Goal: Task Accomplishment & Management: Use online tool/utility

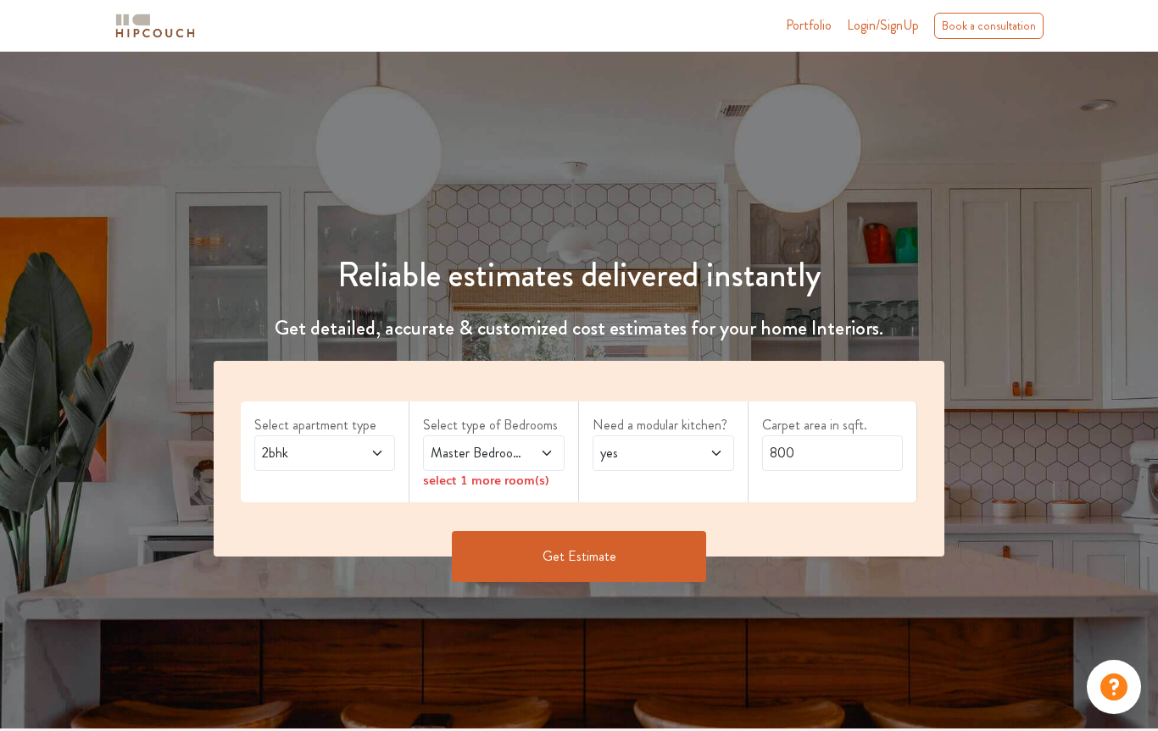
click at [336, 458] on span "2bhk" at bounding box center [305, 453] width 95 height 20
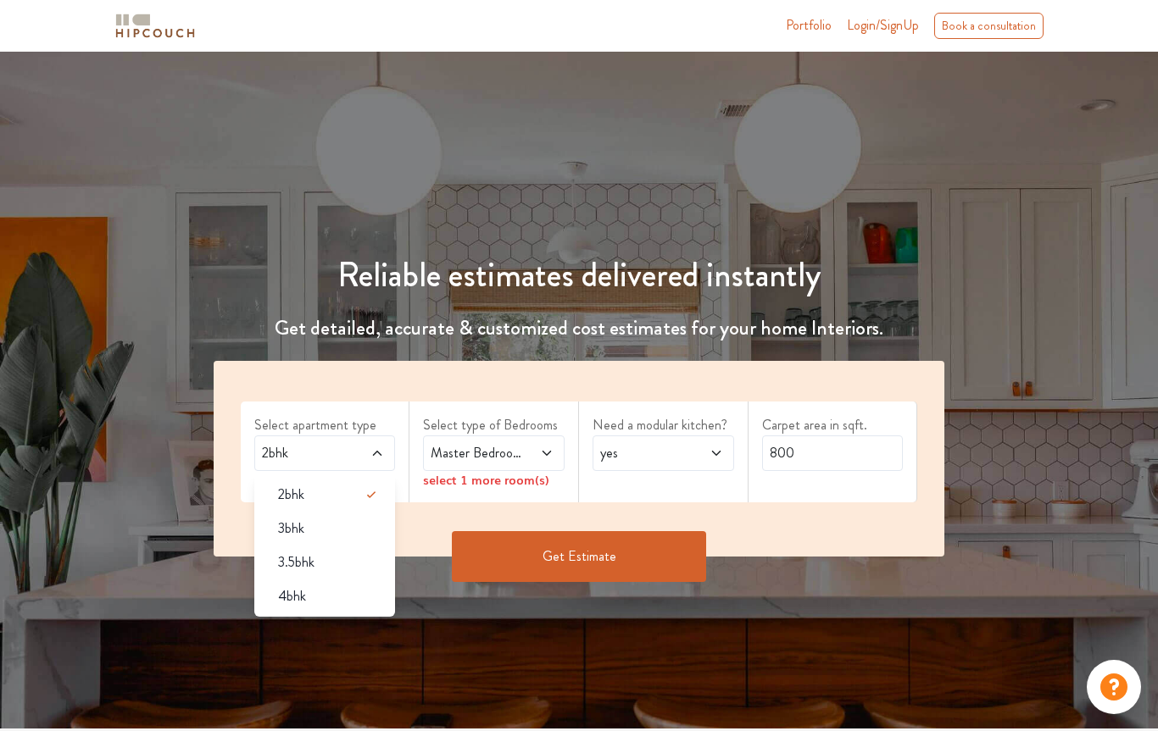
click at [326, 523] on div "3bhk" at bounding box center [329, 529] width 131 height 20
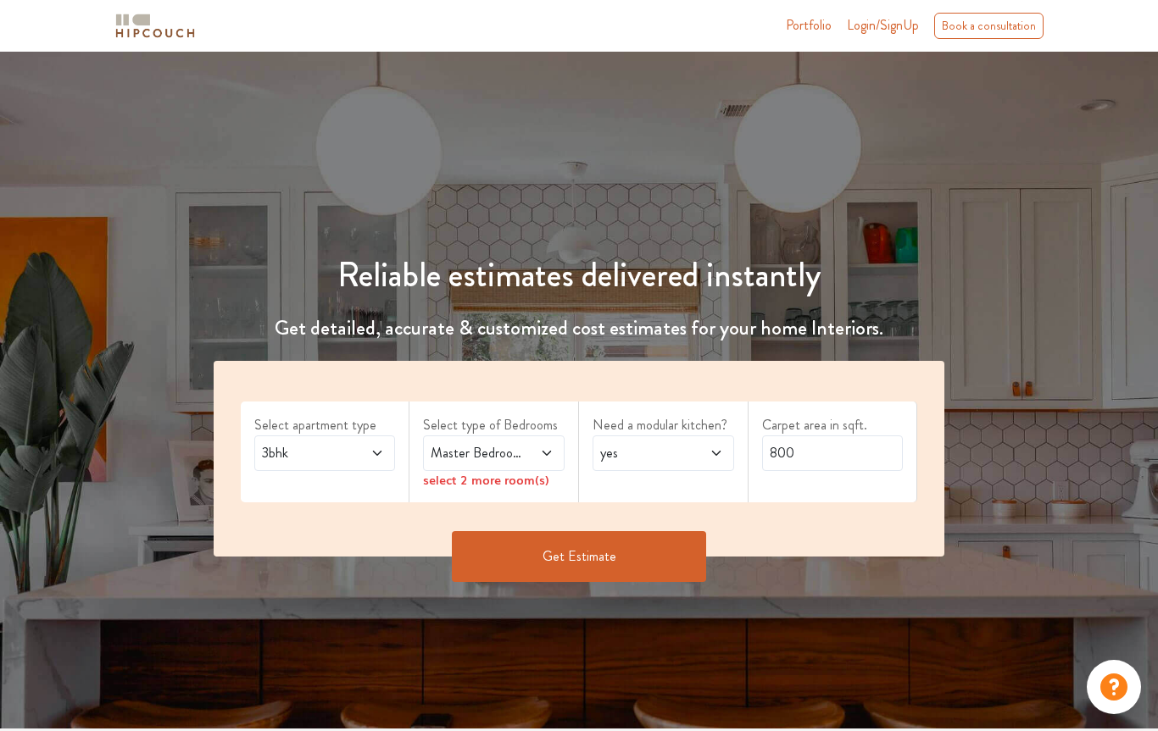
click at [529, 449] on span at bounding box center [537, 453] width 31 height 20
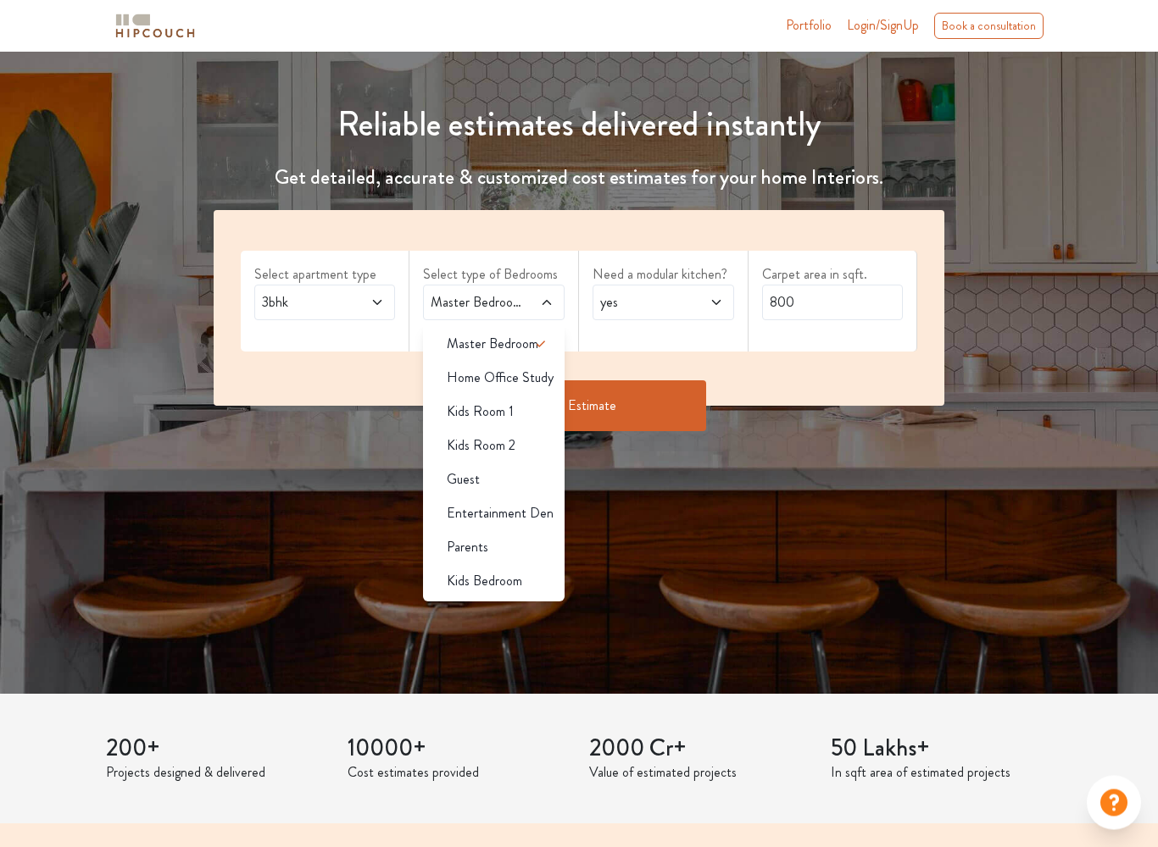
scroll to position [149, 0]
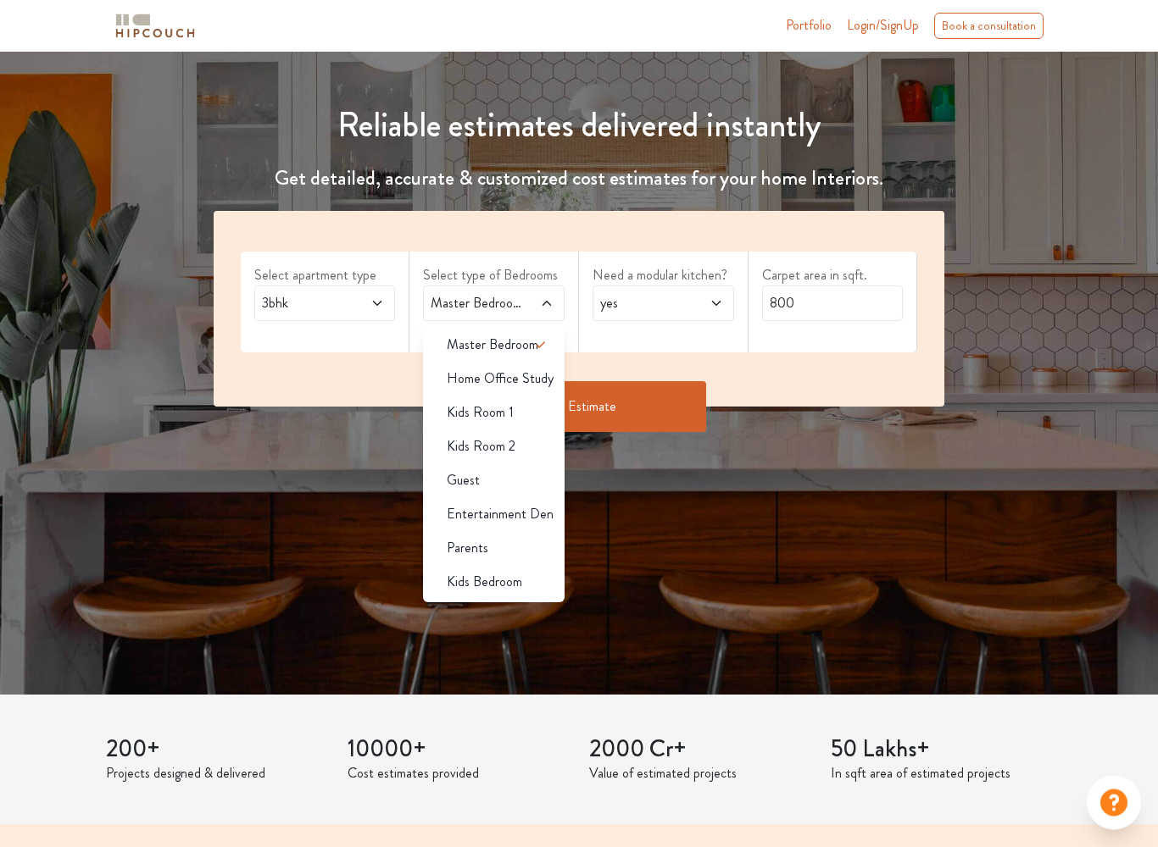
click at [478, 547] on span "Parents" at bounding box center [468, 549] width 42 height 20
click at [522, 581] on div "Kids Bedroom" at bounding box center [498, 582] width 131 height 20
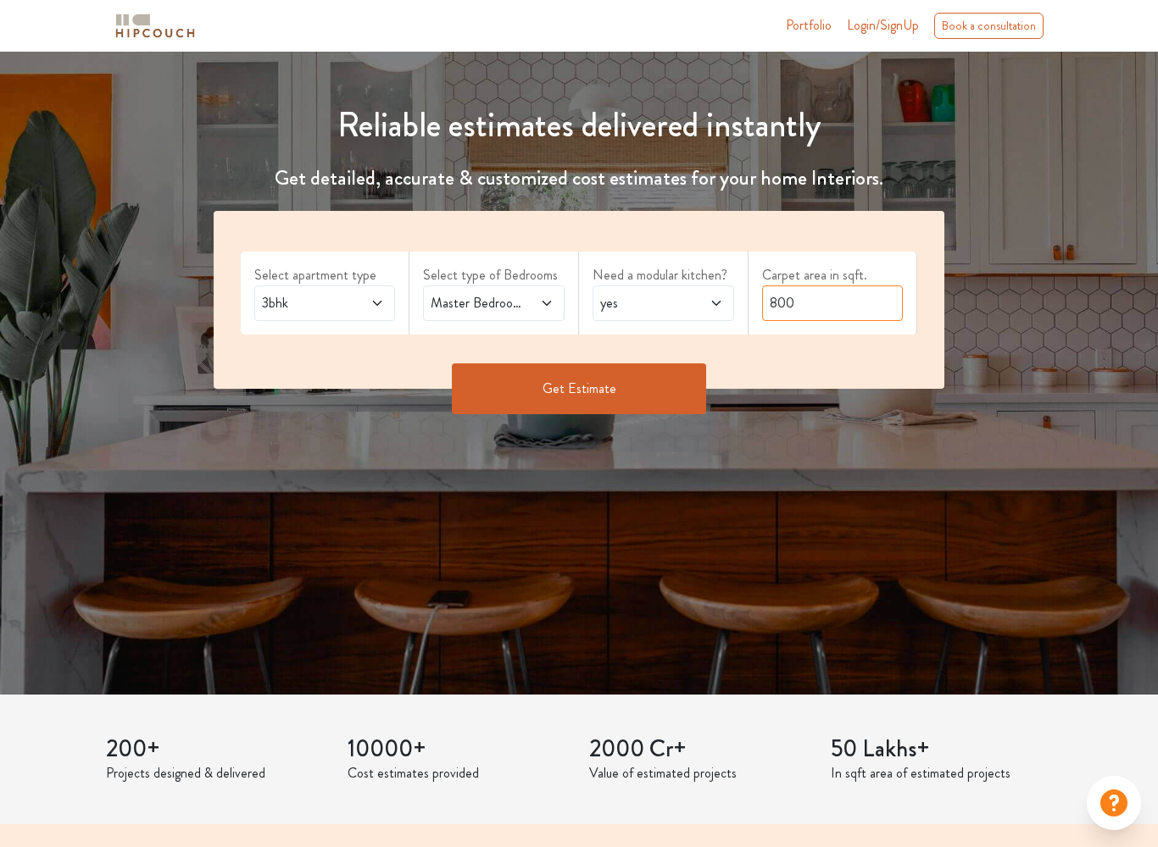
click at [839, 308] on input "800" at bounding box center [833, 304] width 142 height 36
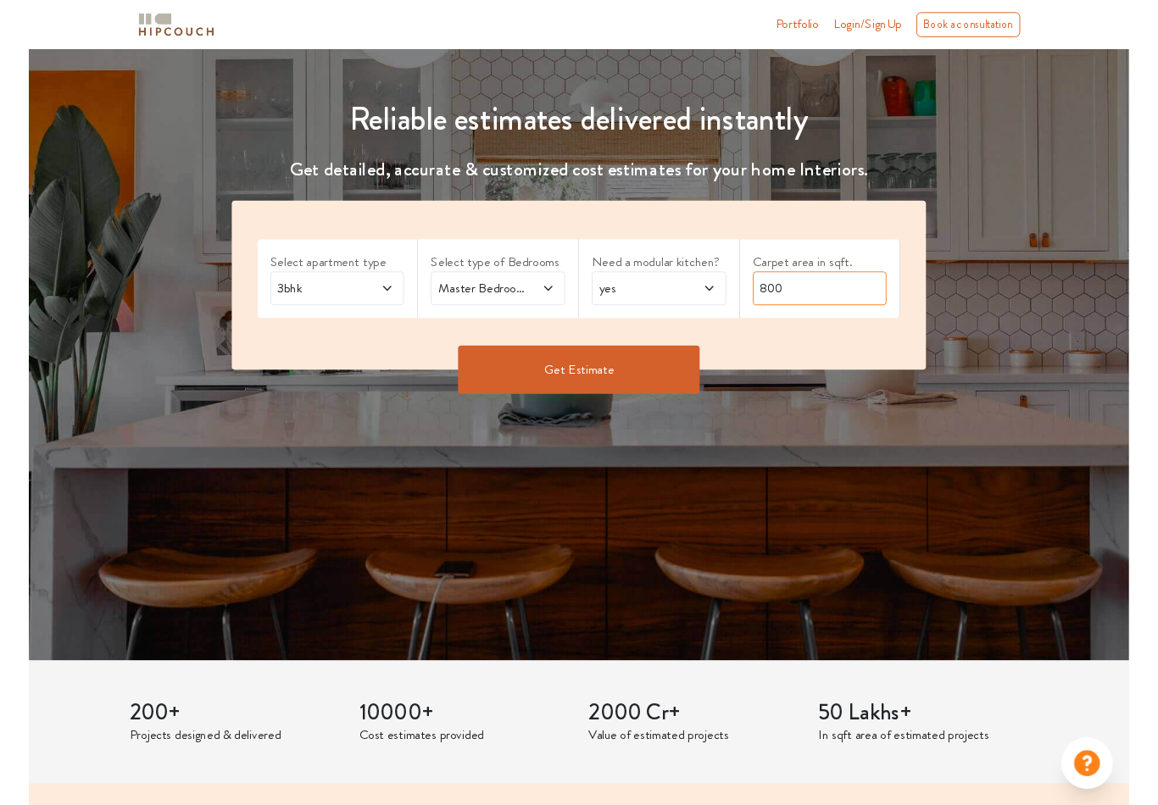
scroll to position [149, 0]
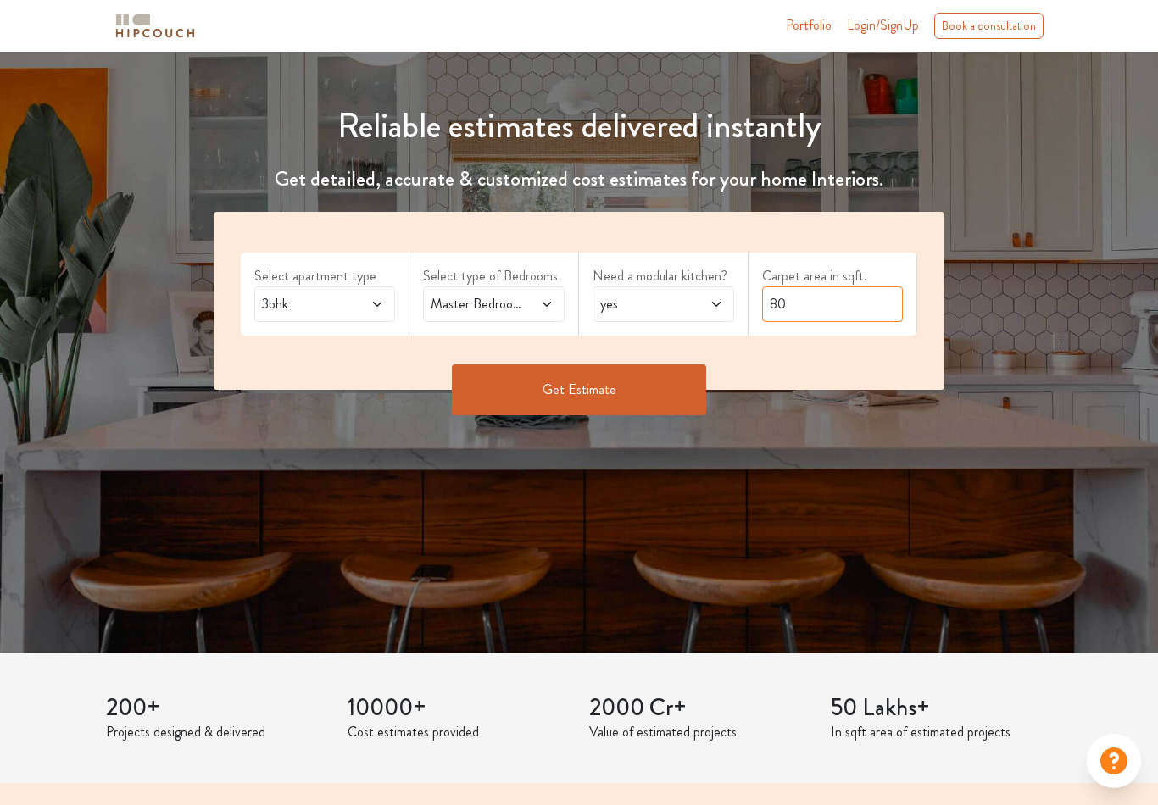
type input "8"
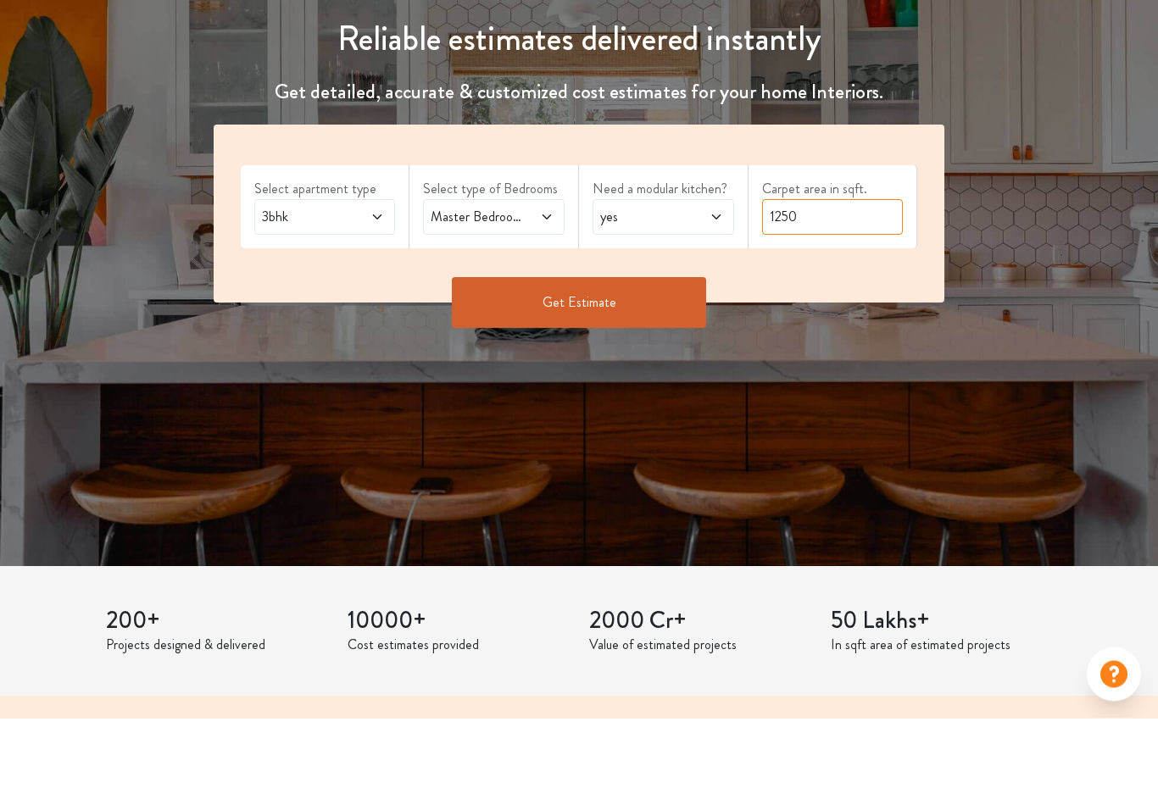
type input "1250"
click at [638, 364] on button "Get Estimate" at bounding box center [579, 389] width 254 height 51
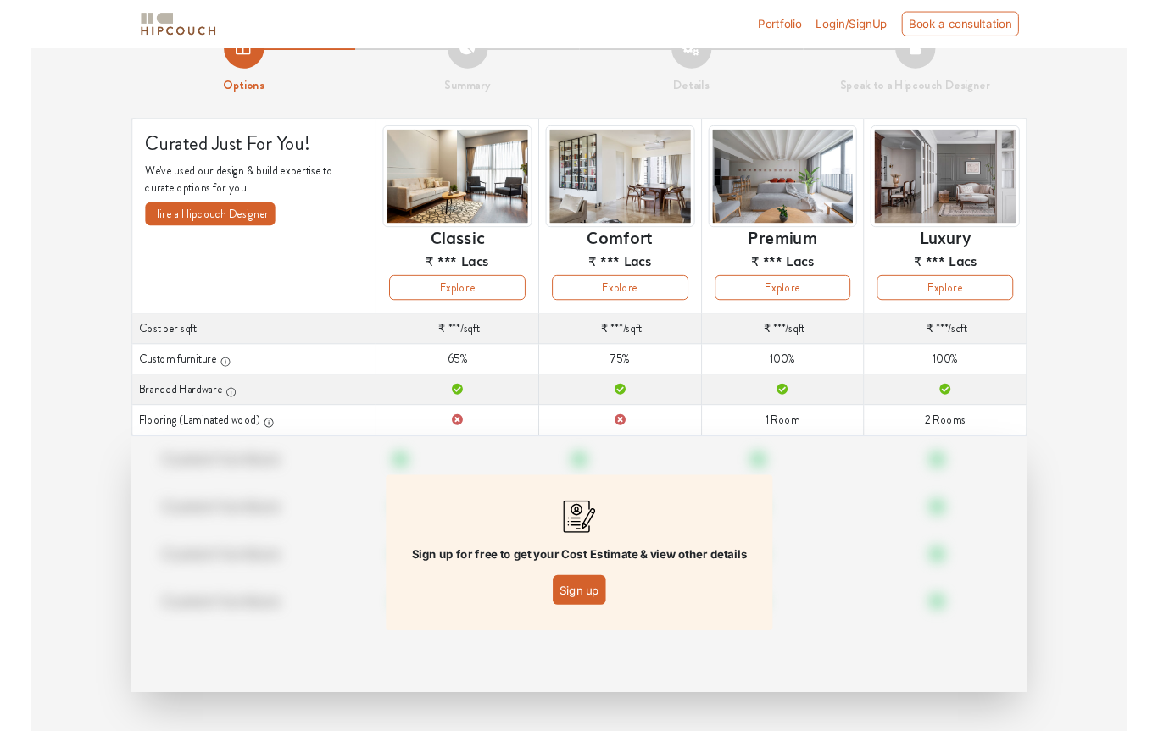
scroll to position [59, 0]
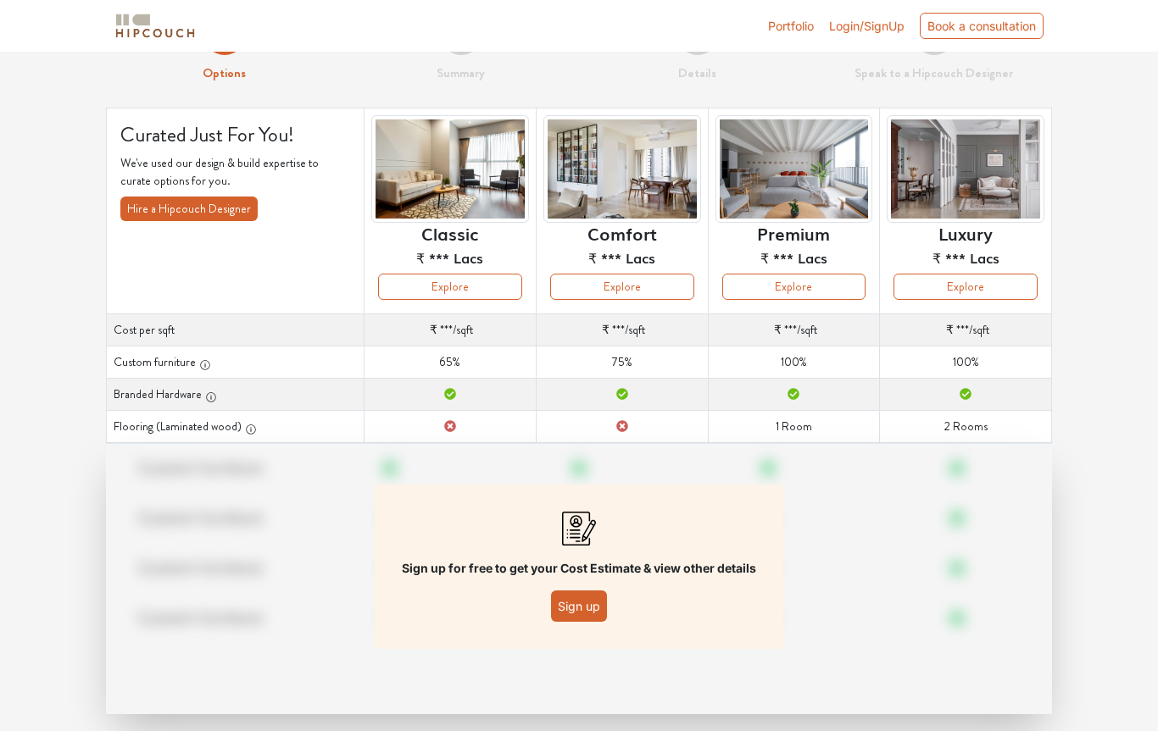
click at [583, 607] on button "Sign up" at bounding box center [579, 606] width 56 height 31
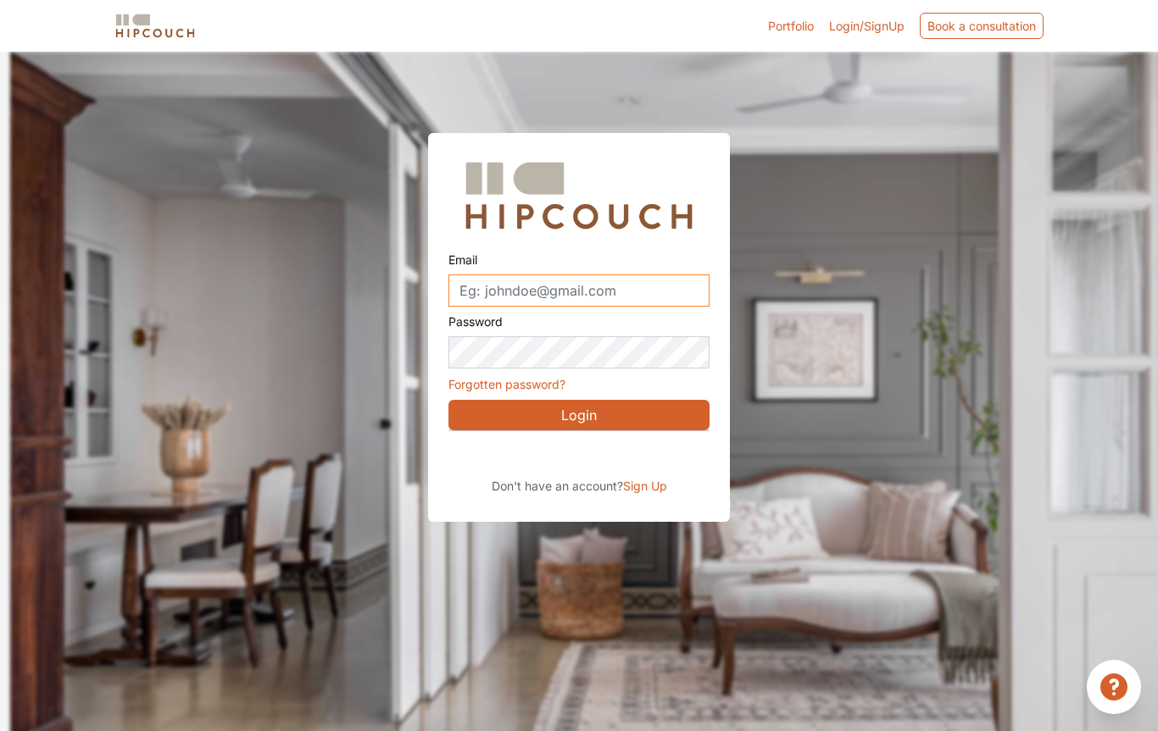
click at [654, 297] on input "Email" at bounding box center [578, 291] width 261 height 32
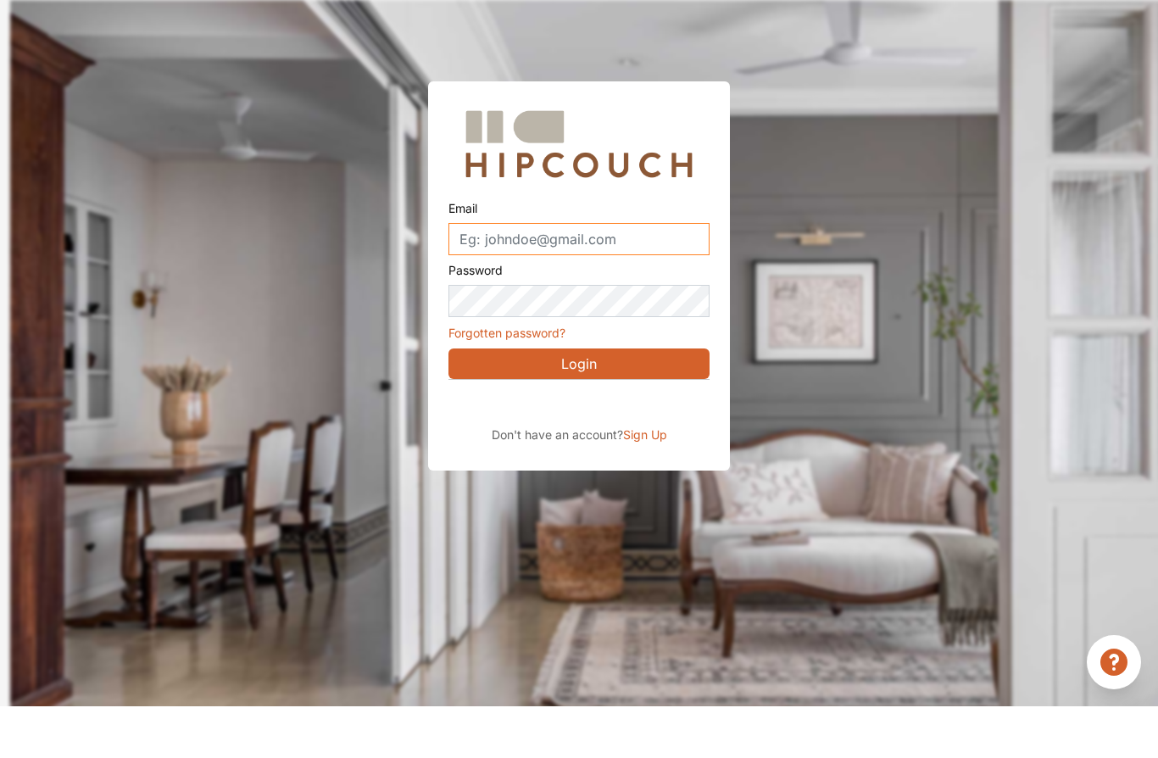
scroll to position [0, 10]
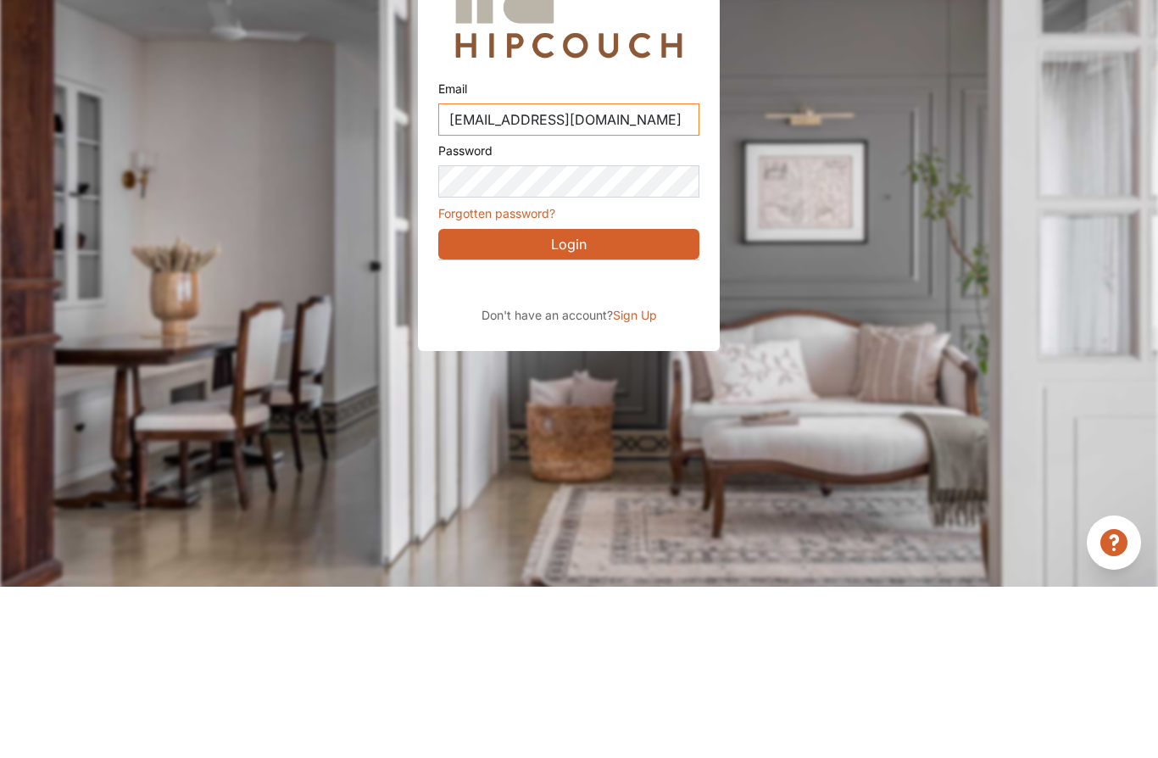
type input "[EMAIL_ADDRESS][DOMAIN_NAME]"
click at [663, 436] on div "Sign in with Google. Opens in new tab" at bounding box center [593, 454] width 310 height 37
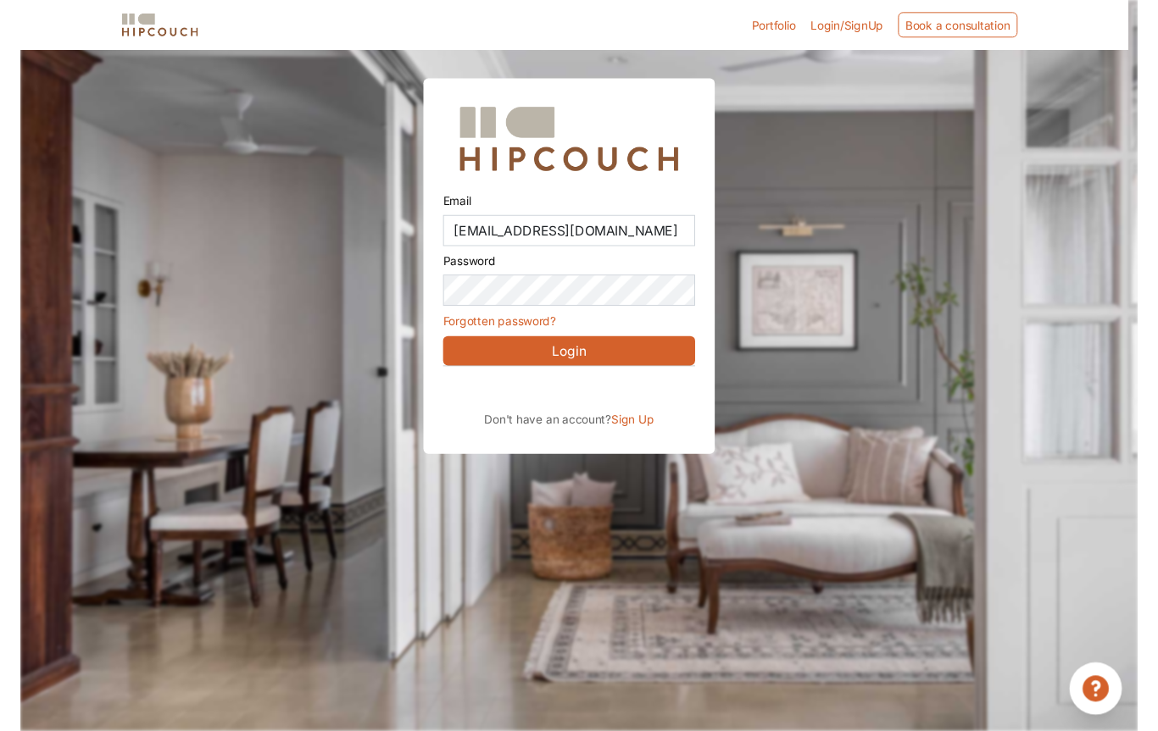
scroll to position [25, 10]
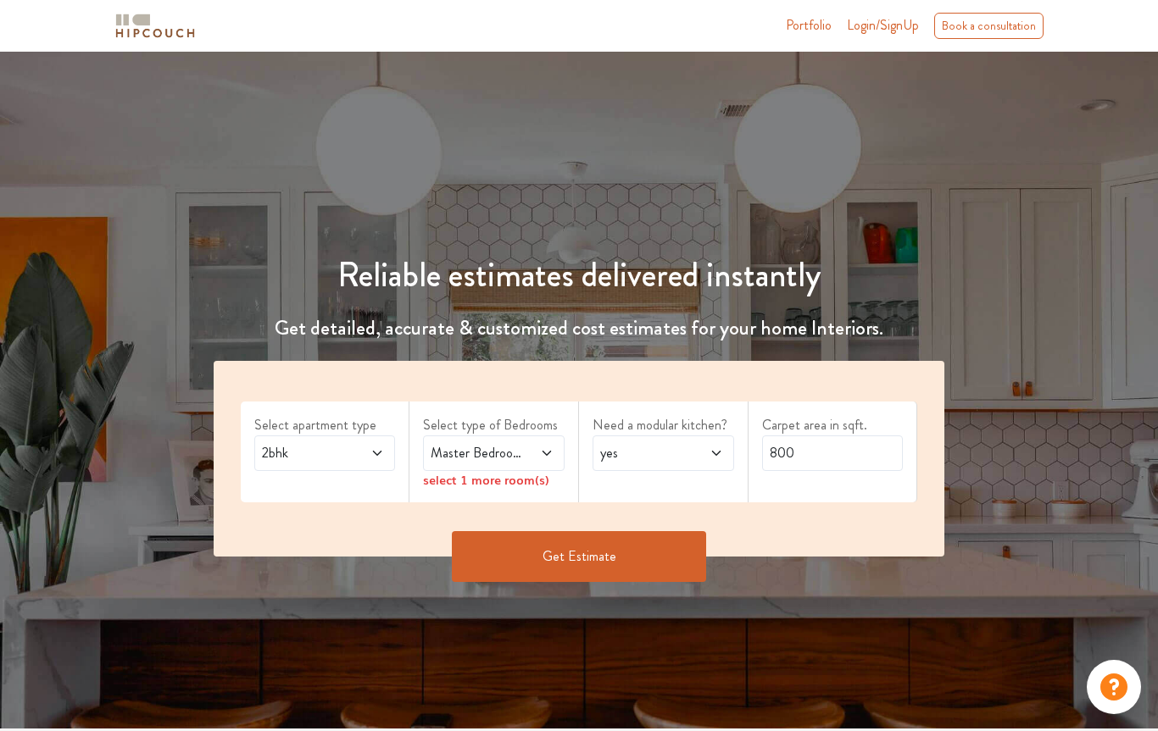
click at [314, 458] on span "2bhk" at bounding box center [305, 453] width 95 height 20
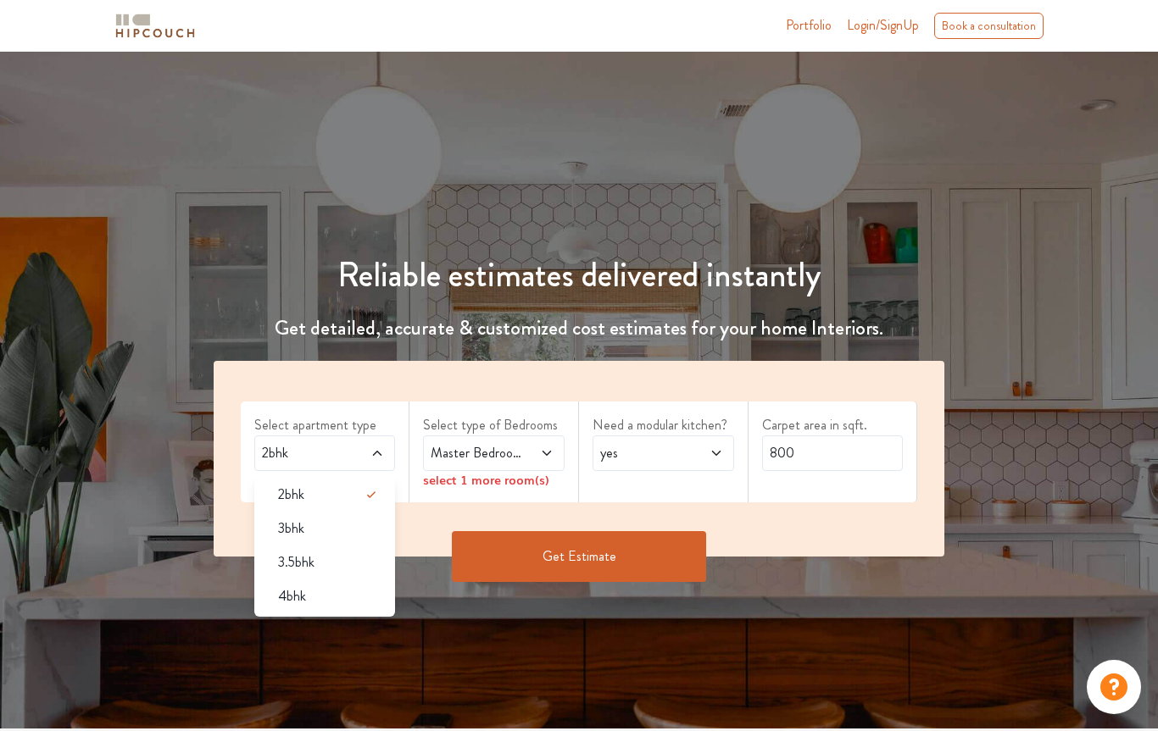
click at [287, 534] on span "3bhk" at bounding box center [291, 529] width 26 height 20
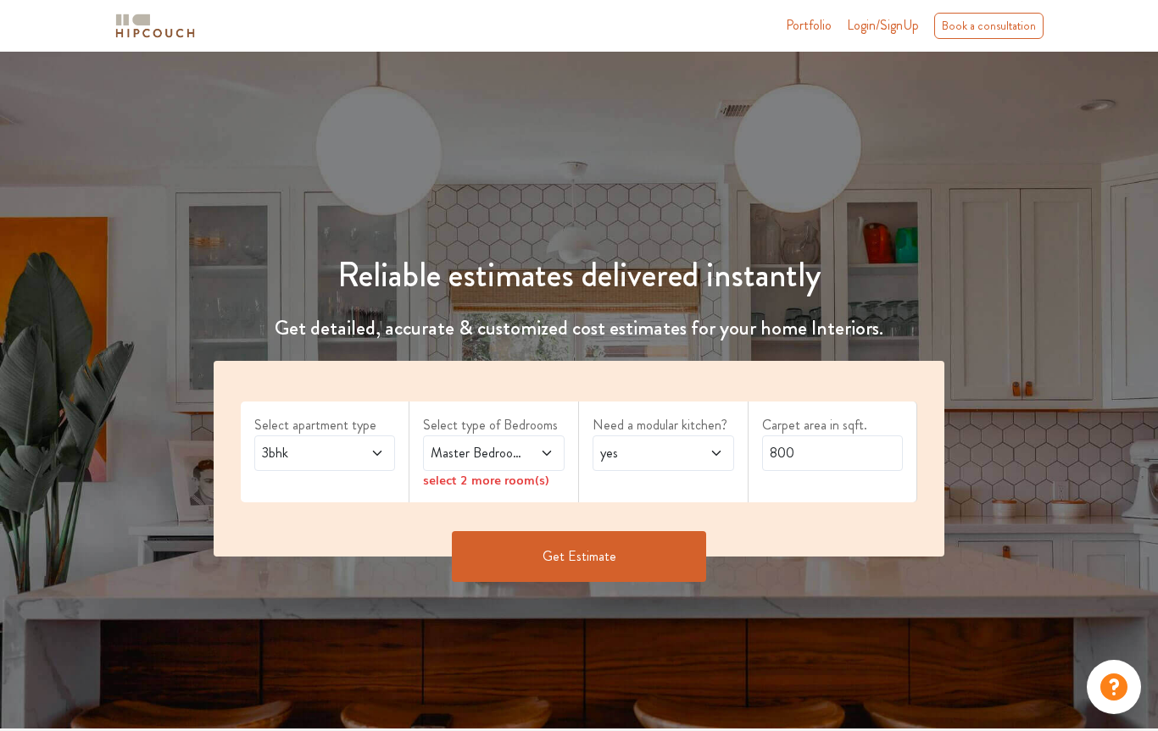
click at [447, 458] on span "Master Bedroom" at bounding box center [474, 453] width 95 height 20
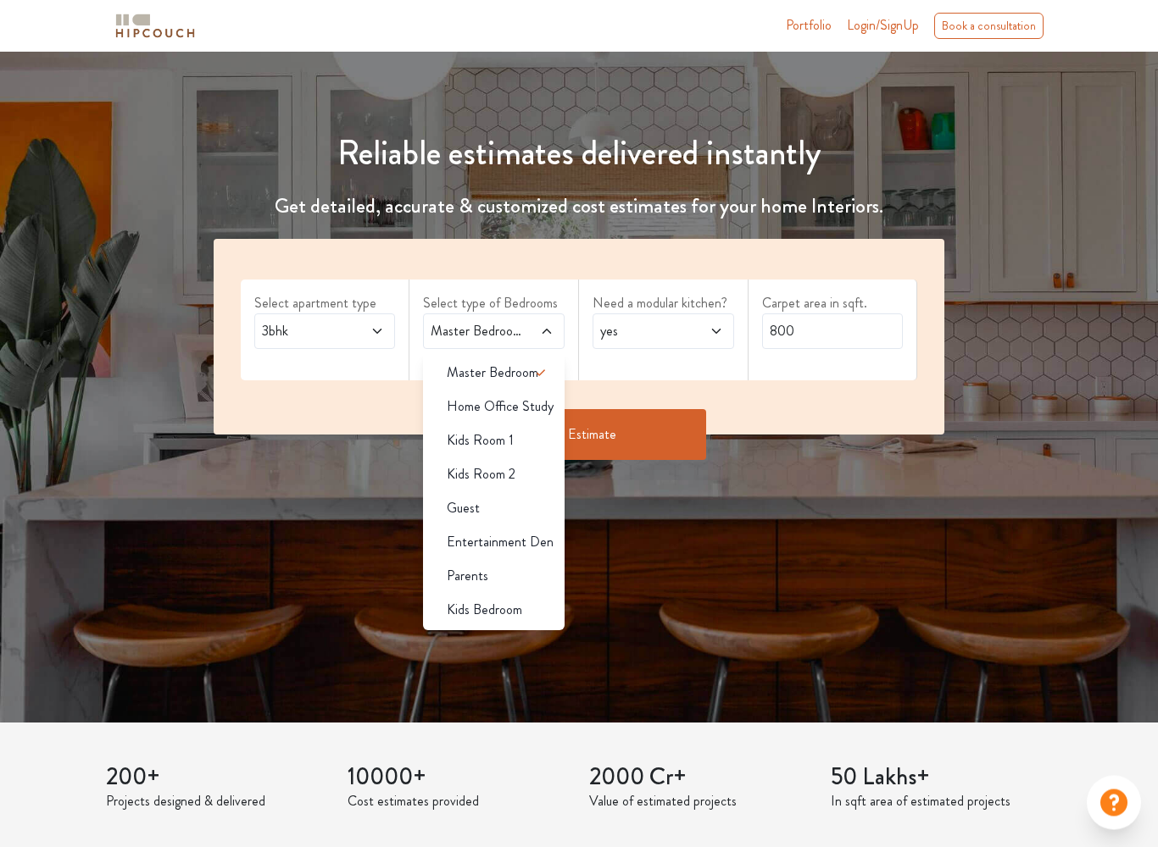
click at [459, 570] on span "Parents" at bounding box center [468, 577] width 42 height 20
click at [444, 620] on li "Kids Bedroom" at bounding box center [494, 610] width 142 height 34
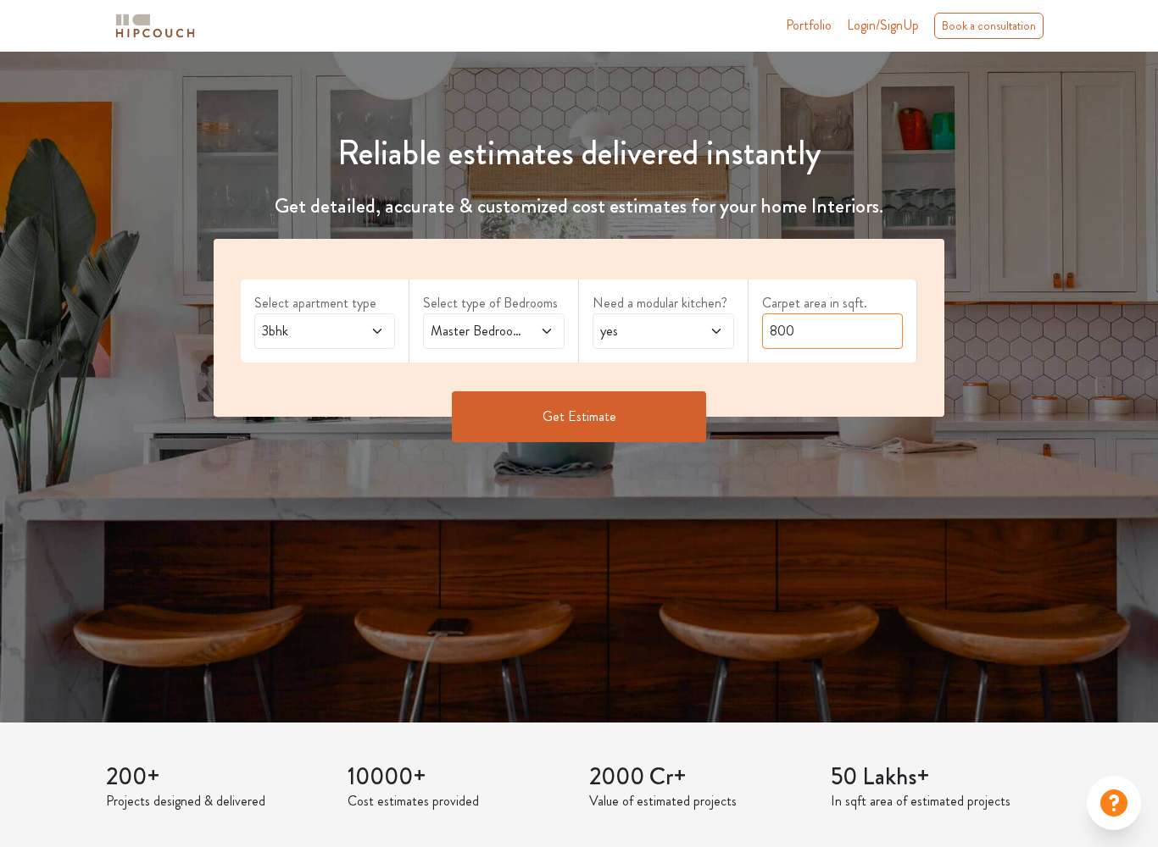
click at [854, 327] on input "800" at bounding box center [833, 332] width 142 height 36
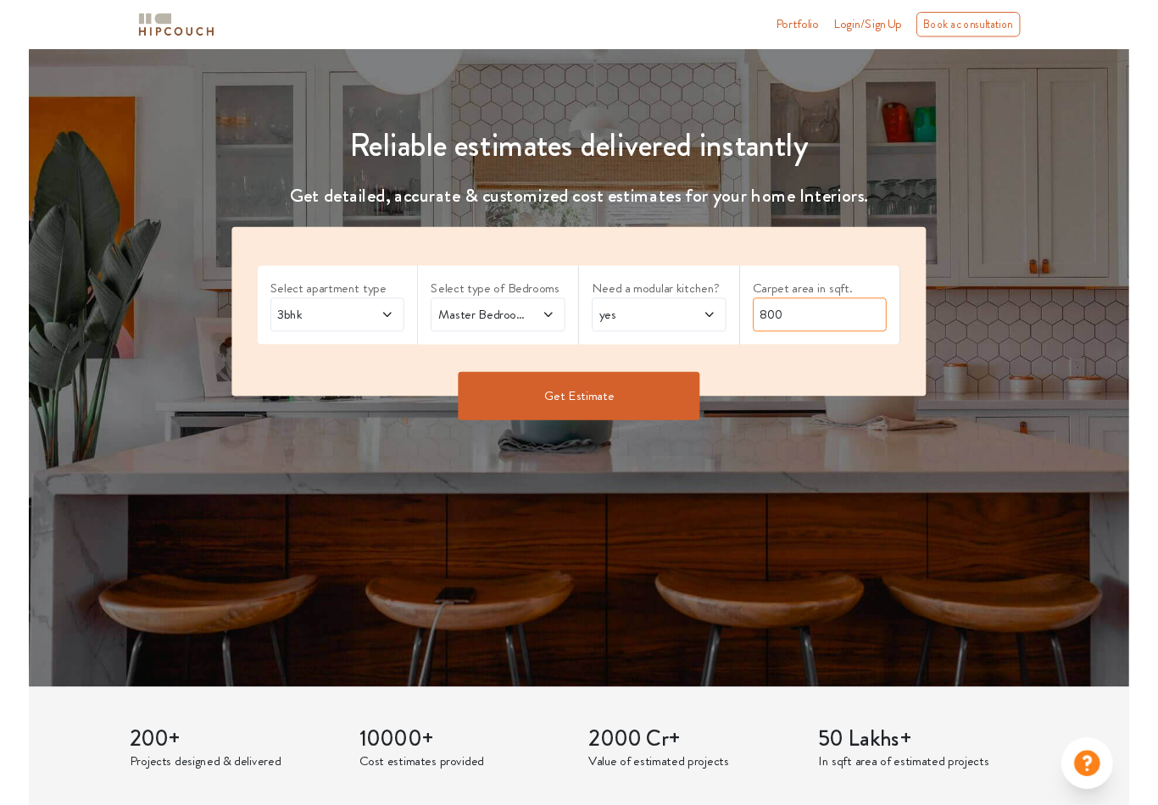
scroll to position [121, 0]
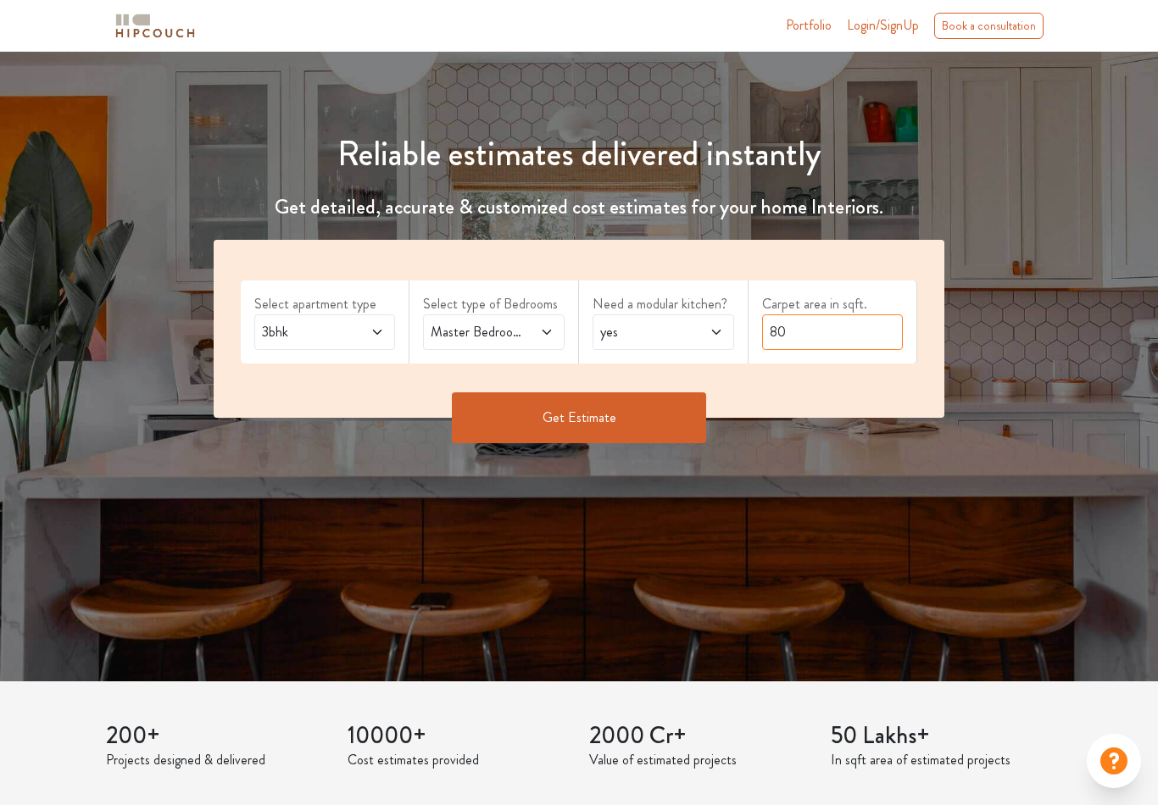
type input "8"
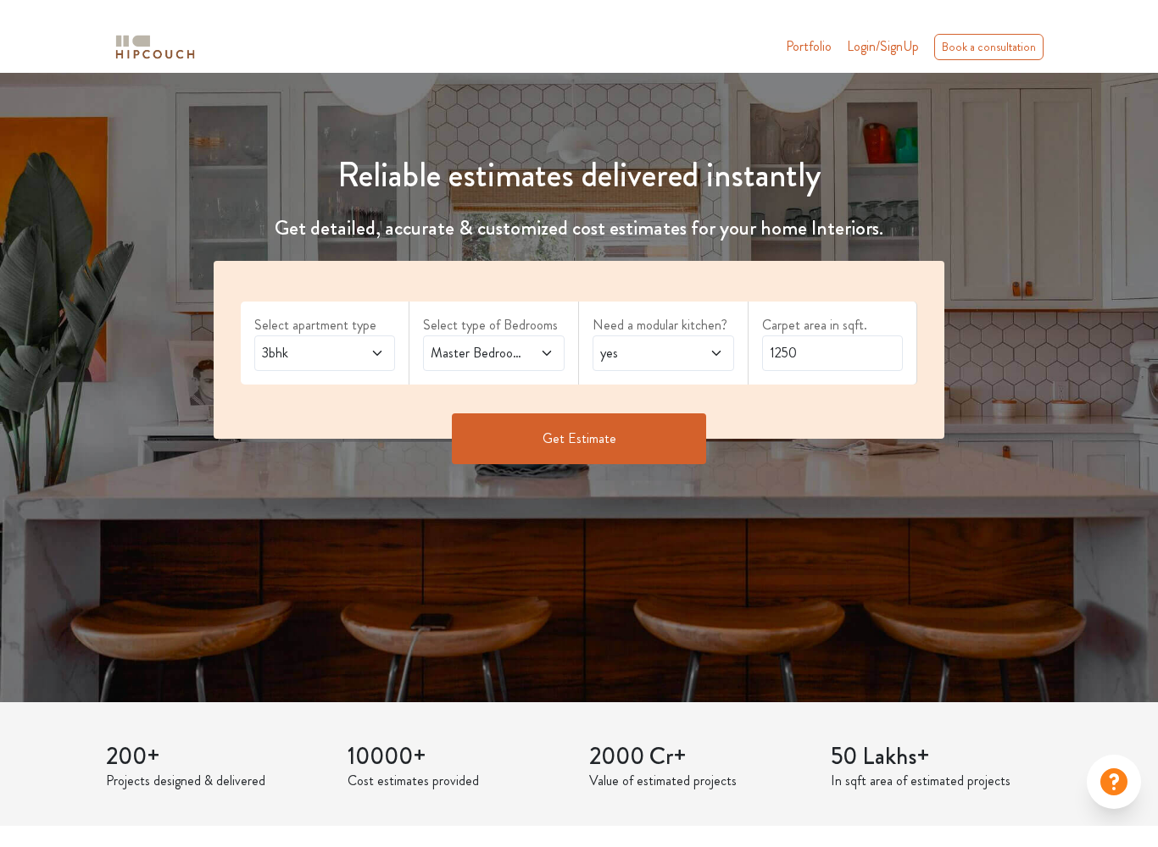
scroll to position [122, 0]
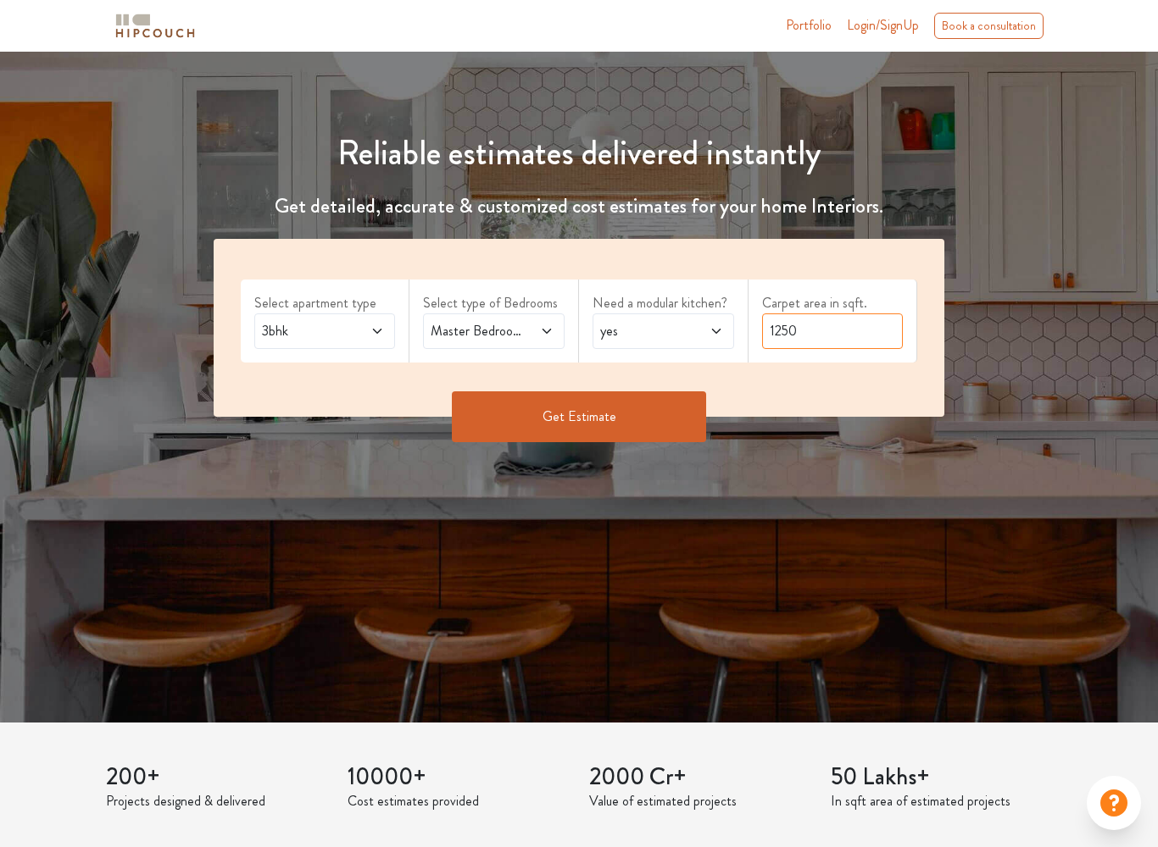
type input "1250"
click at [512, 414] on button "Get Estimate" at bounding box center [579, 417] width 254 height 51
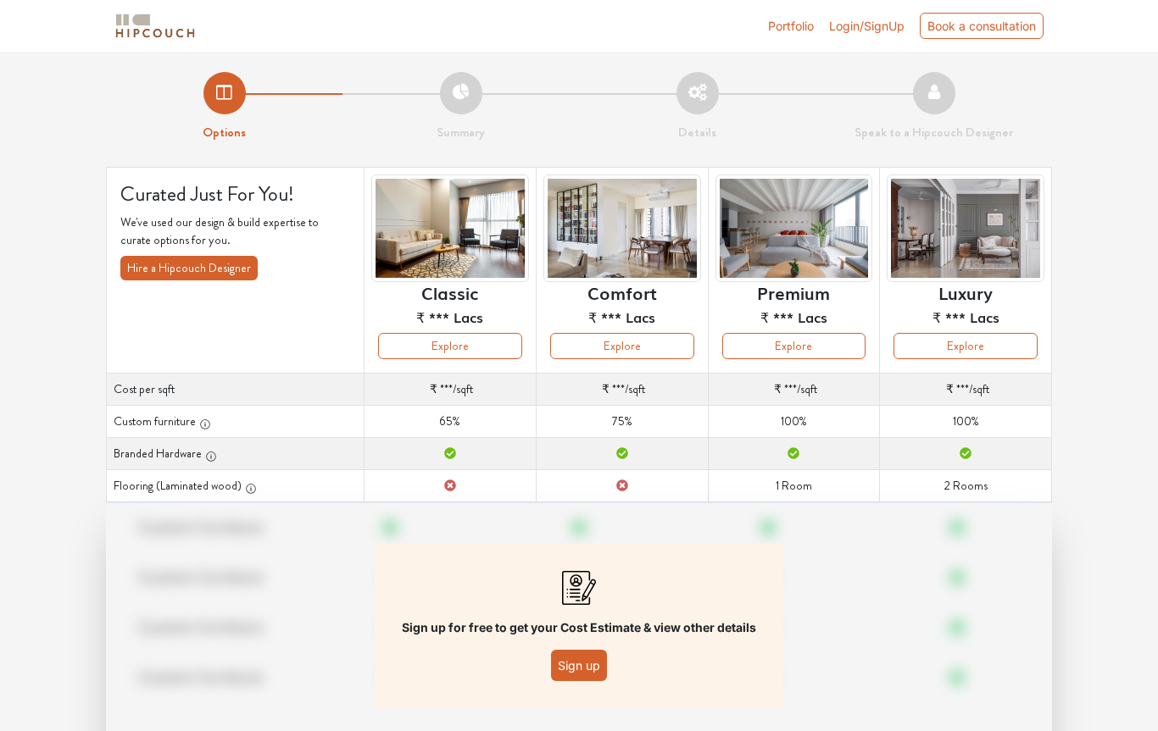
click at [587, 675] on button "Sign up" at bounding box center [579, 665] width 56 height 31
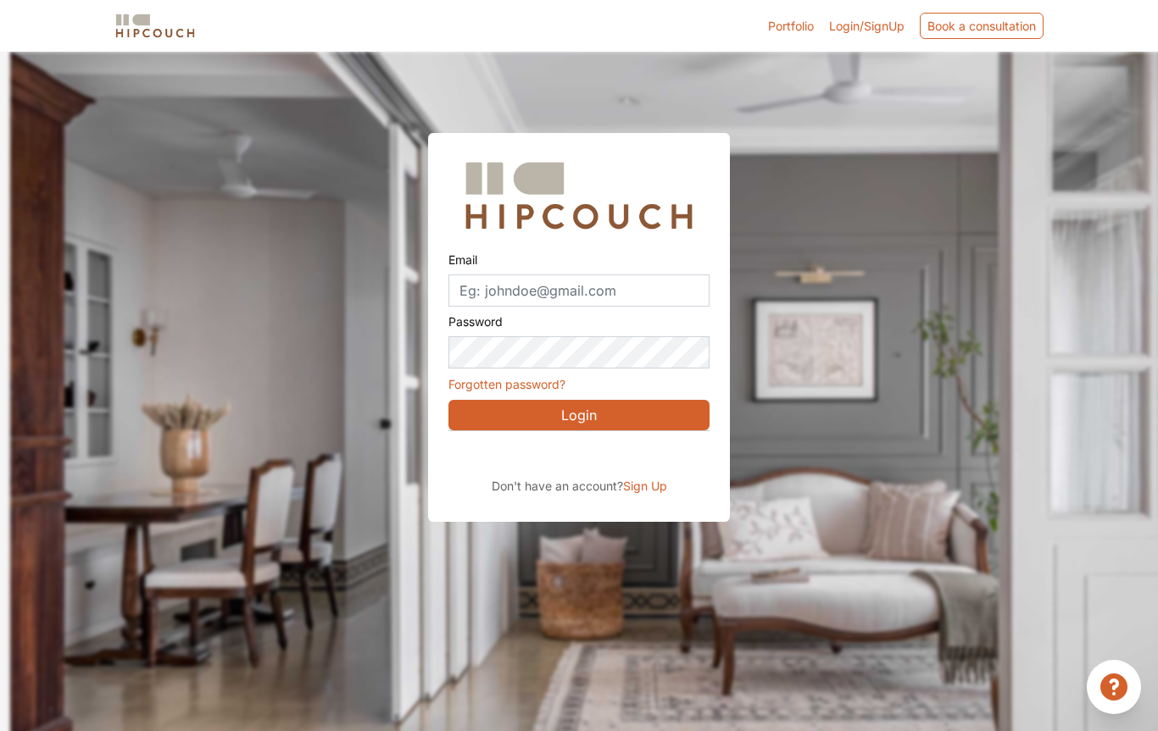
click at [681, 448] on div "Sign in with Google. Opens in new tab" at bounding box center [603, 454] width 310 height 37
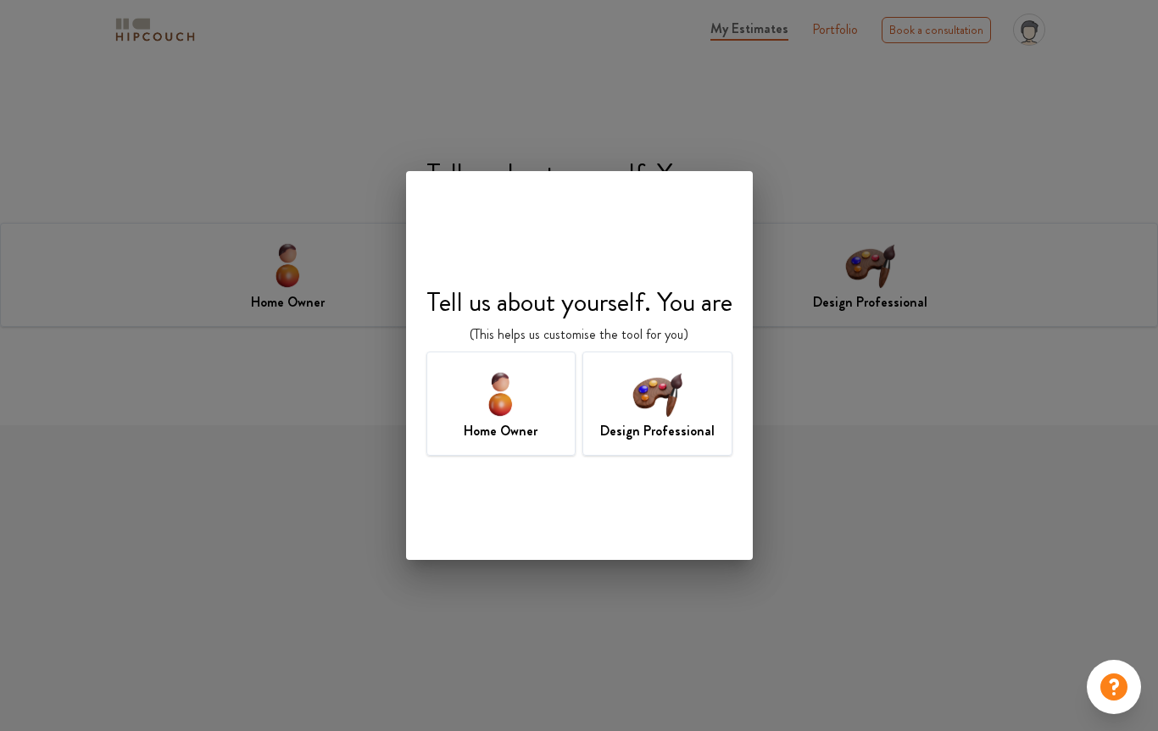
click at [511, 399] on img at bounding box center [500, 393] width 55 height 55
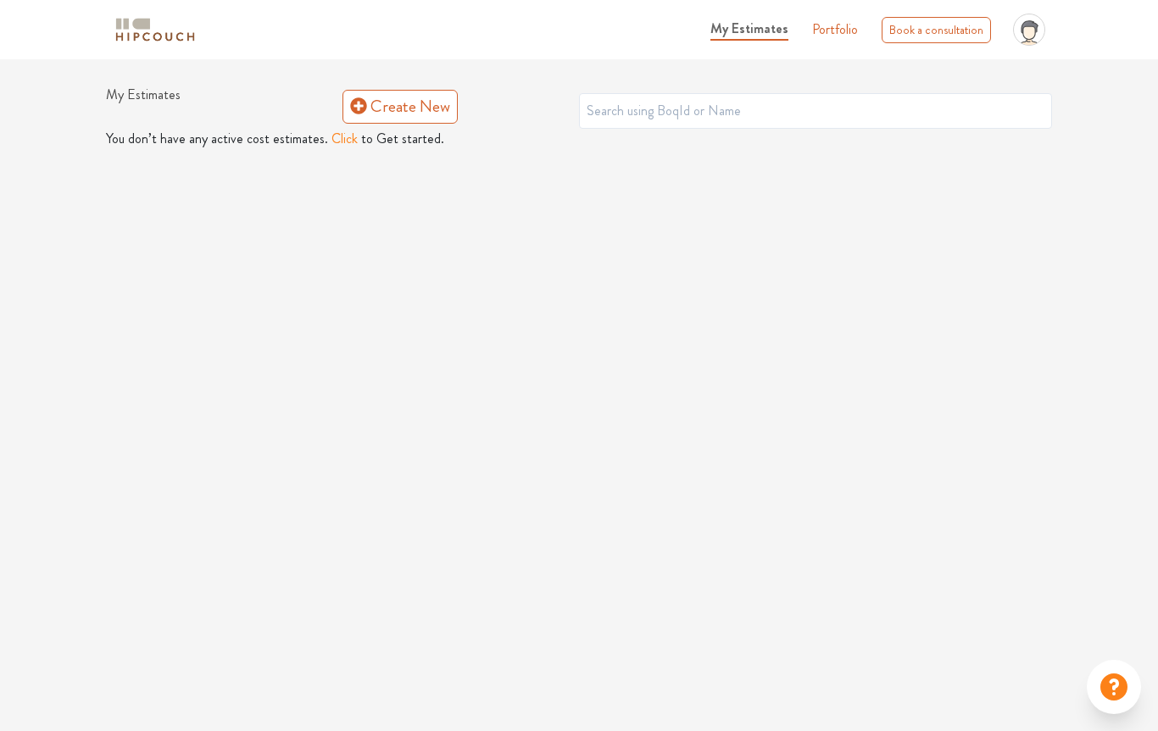
click at [339, 136] on button "Click" at bounding box center [344, 139] width 26 height 20
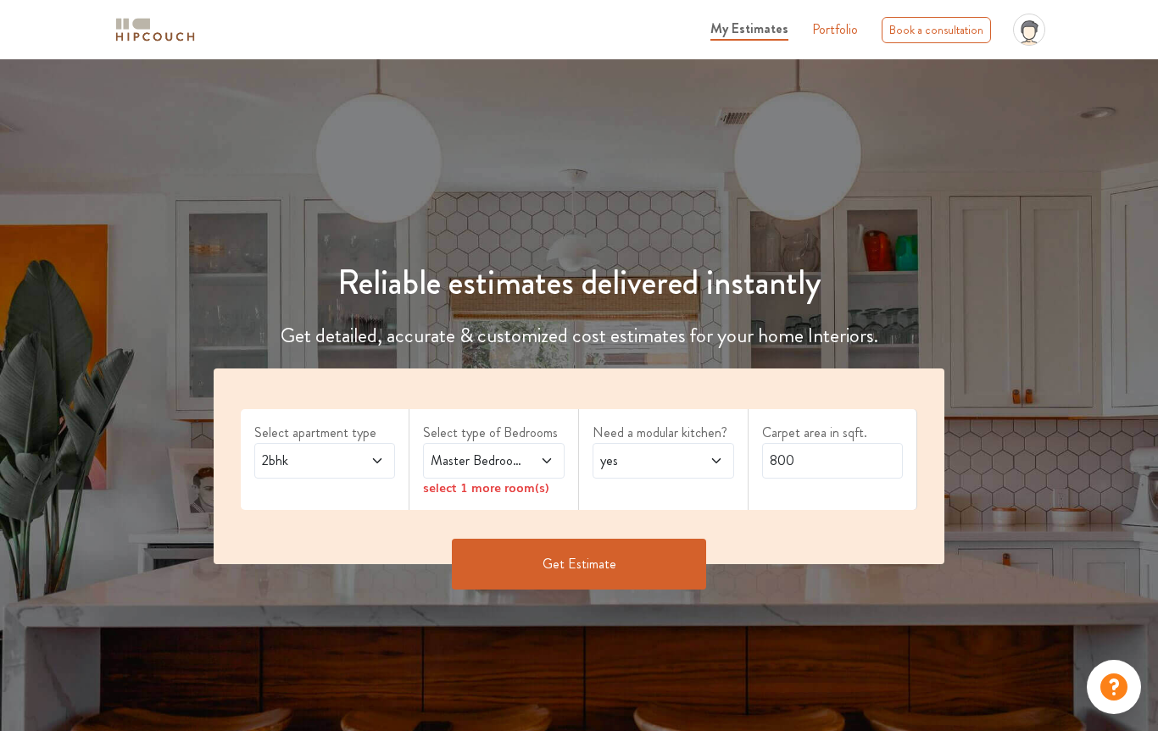
click at [318, 456] on span "2bhk" at bounding box center [305, 461] width 95 height 20
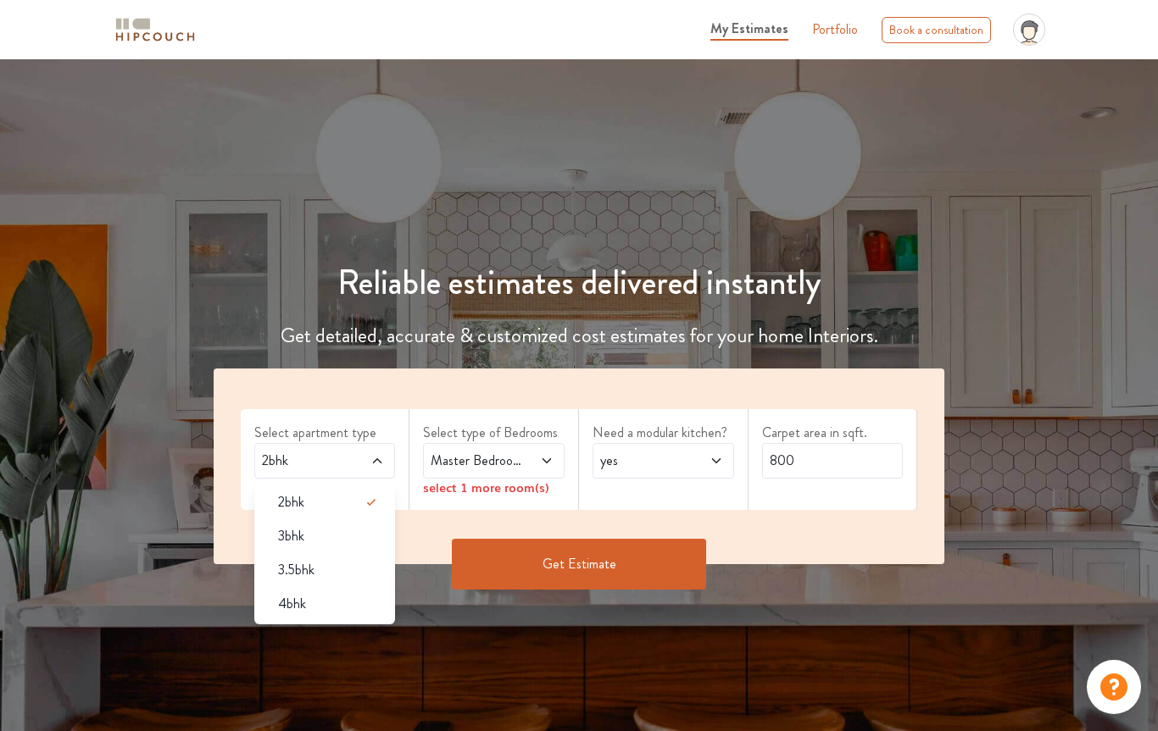
click at [278, 531] on span "3bhk" at bounding box center [291, 536] width 26 height 20
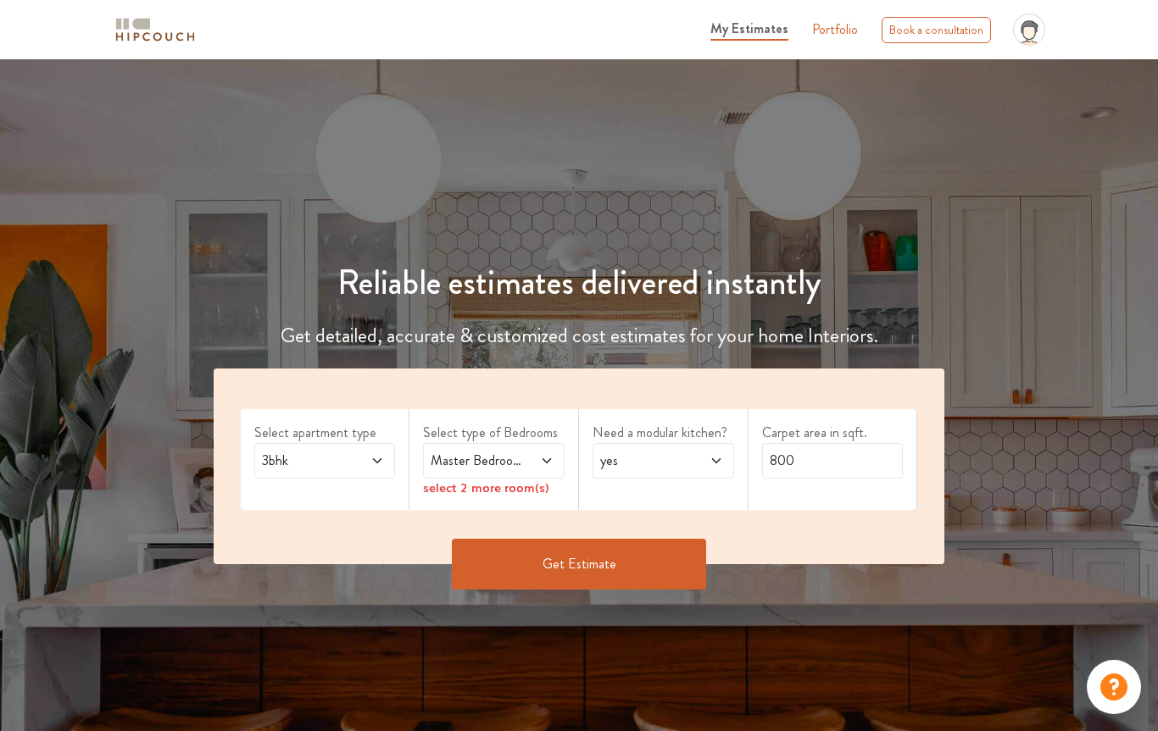
click at [437, 447] on div "Master Bedroom" at bounding box center [494, 461] width 142 height 36
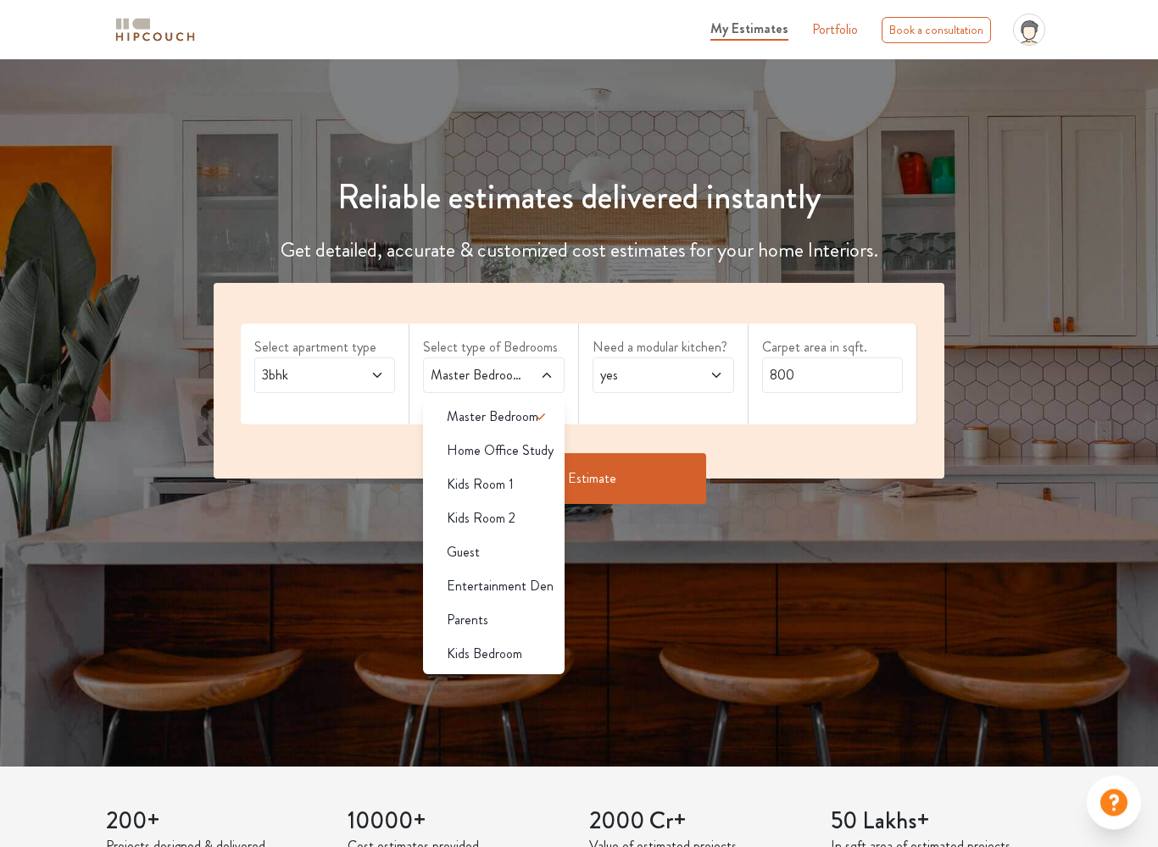
click at [451, 615] on span "Parents" at bounding box center [468, 621] width 42 height 20
click at [452, 647] on span "Kids Bedroom" at bounding box center [484, 654] width 75 height 20
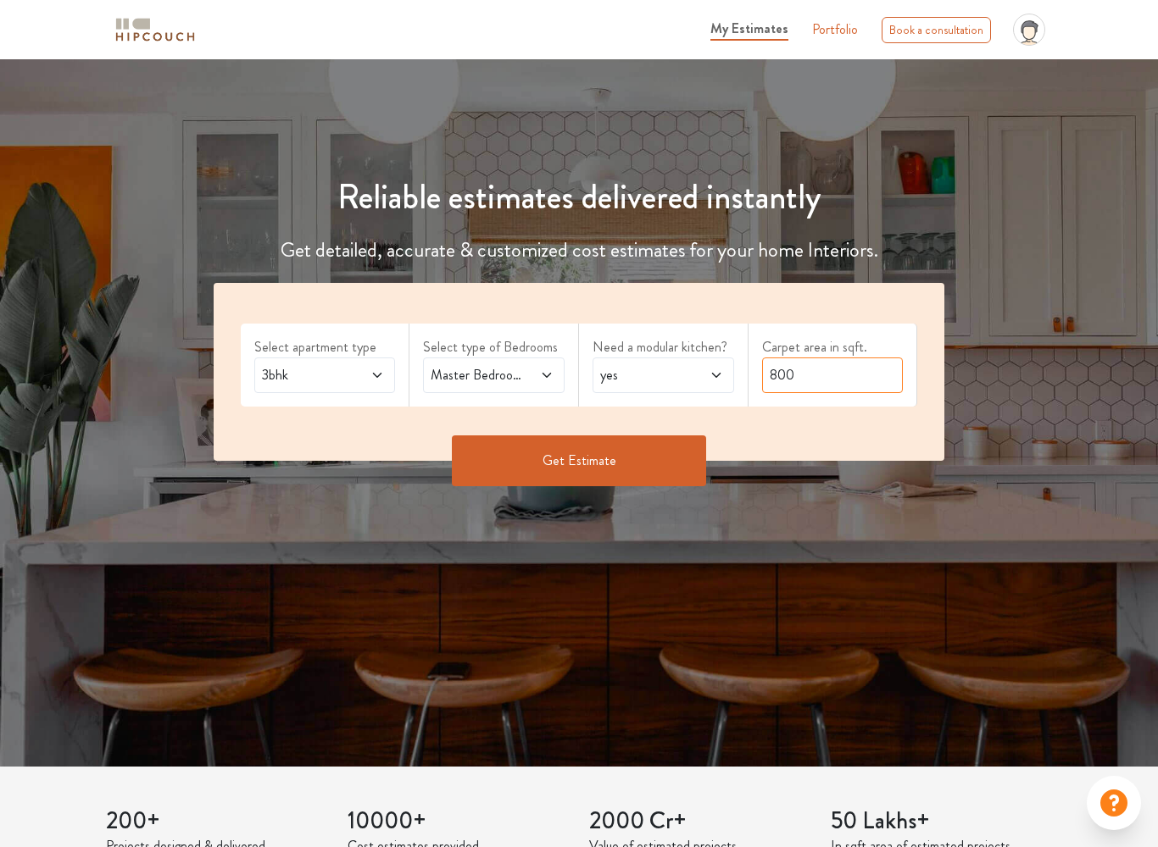
click at [805, 392] on input "800" at bounding box center [833, 376] width 142 height 36
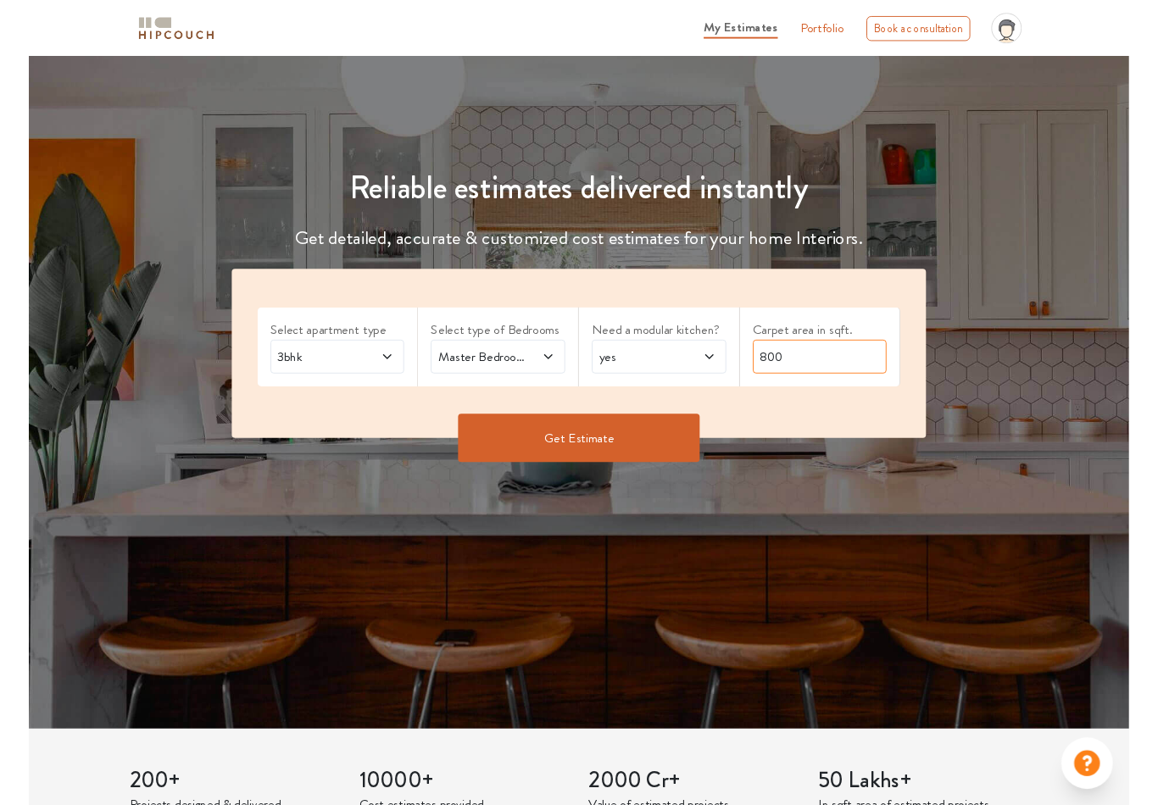
scroll to position [85, 0]
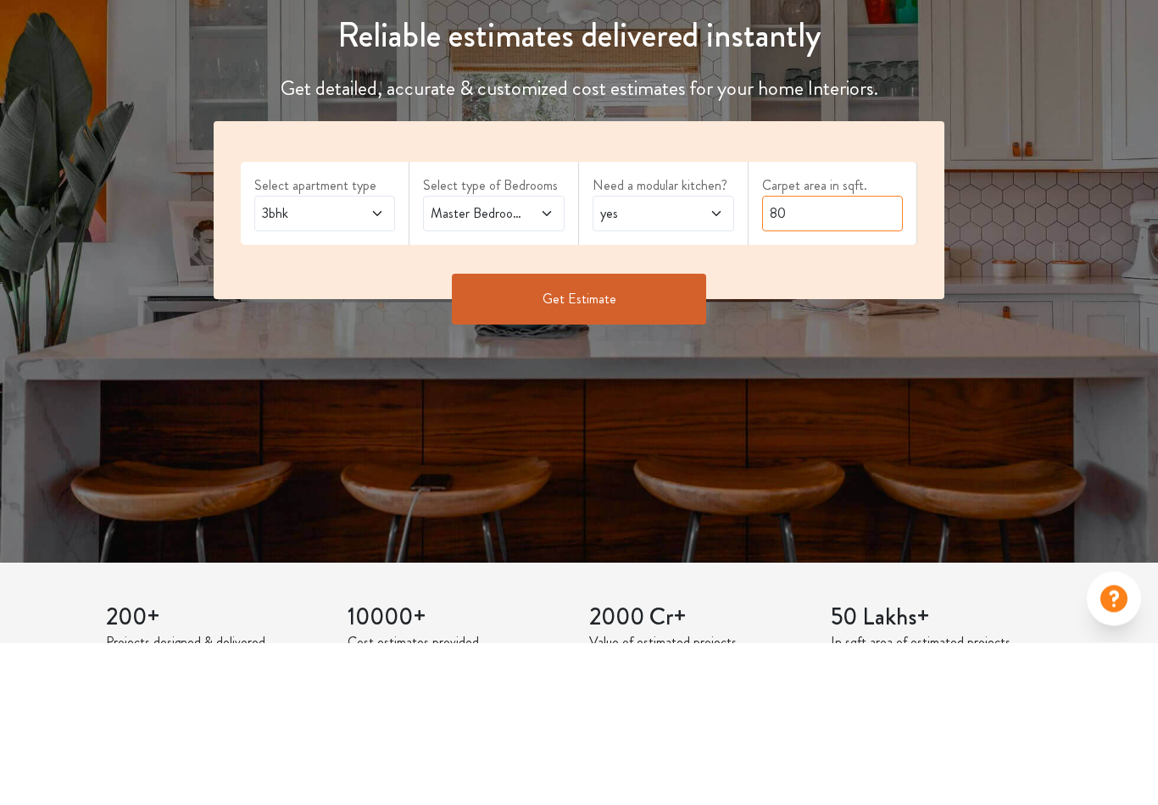
type input "8"
type input "1250"
click at [525, 436] on button "Get Estimate" at bounding box center [579, 461] width 254 height 51
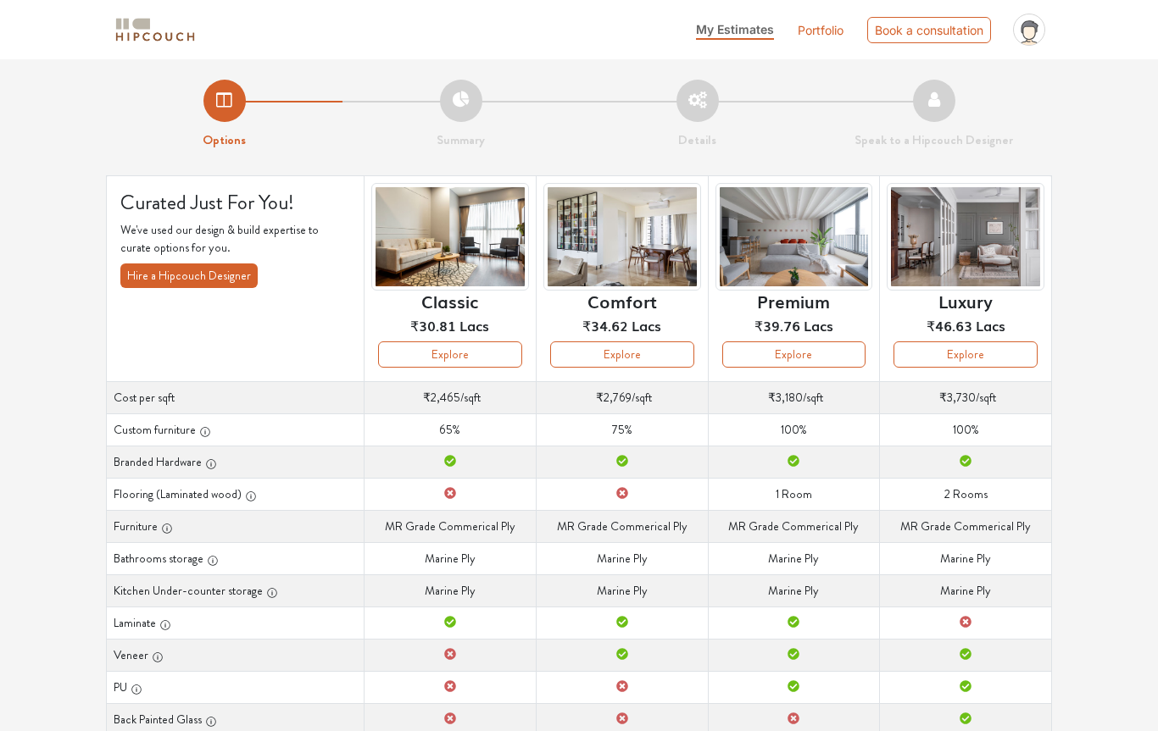
click at [998, 354] on button "Explore" at bounding box center [965, 355] width 144 height 26
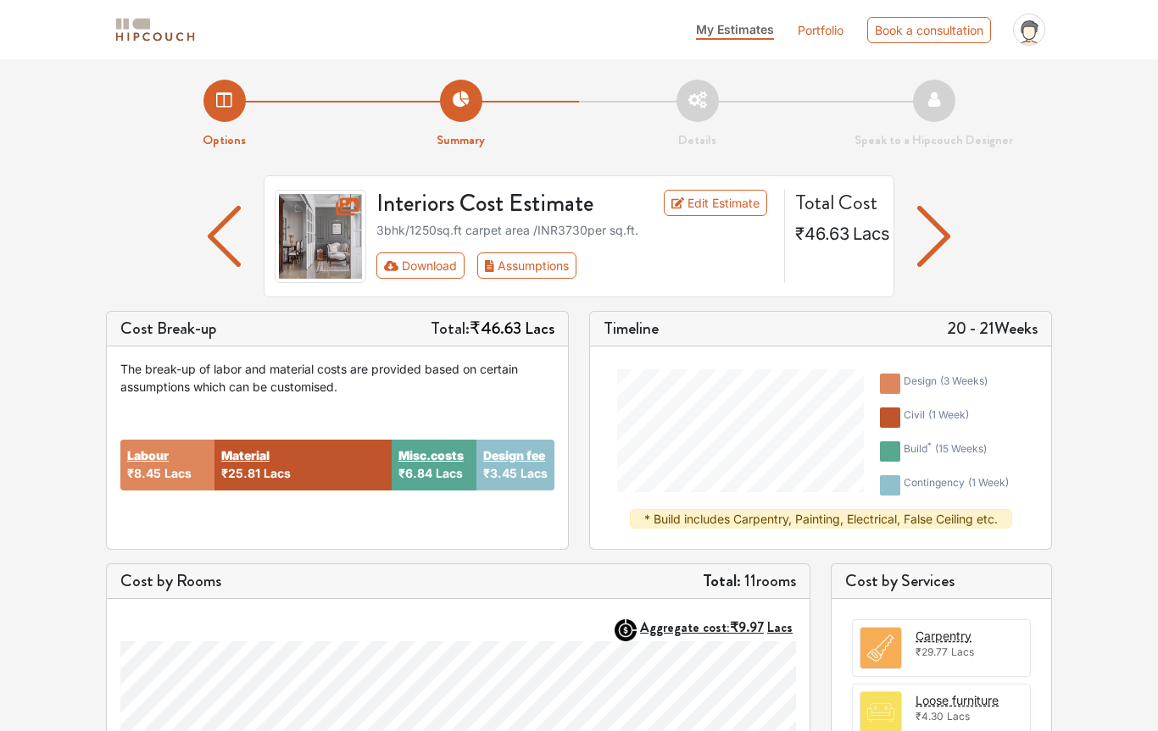
click at [520, 266] on button "Assumptions" at bounding box center [526, 266] width 99 height 26
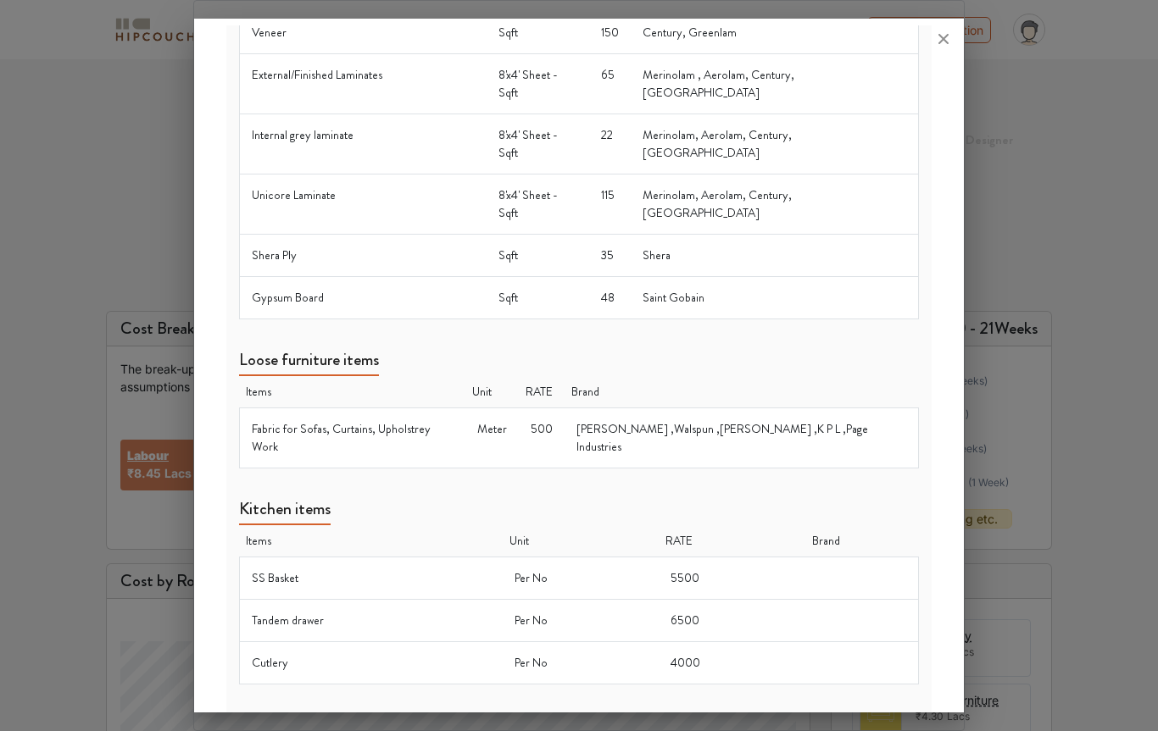
click at [952, 35] on icon at bounding box center [943, 38] width 27 height 27
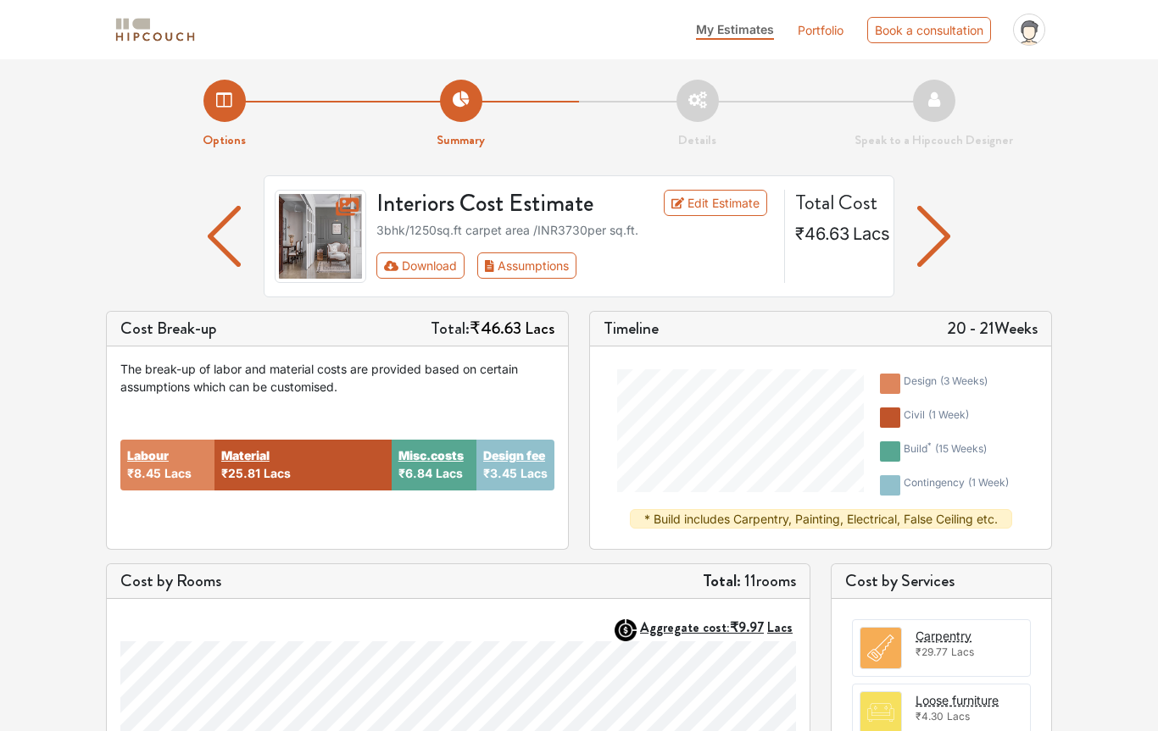
click at [714, 208] on link "Edit Estimate" at bounding box center [716, 203] width 104 height 26
